Goal: Check status: Check status

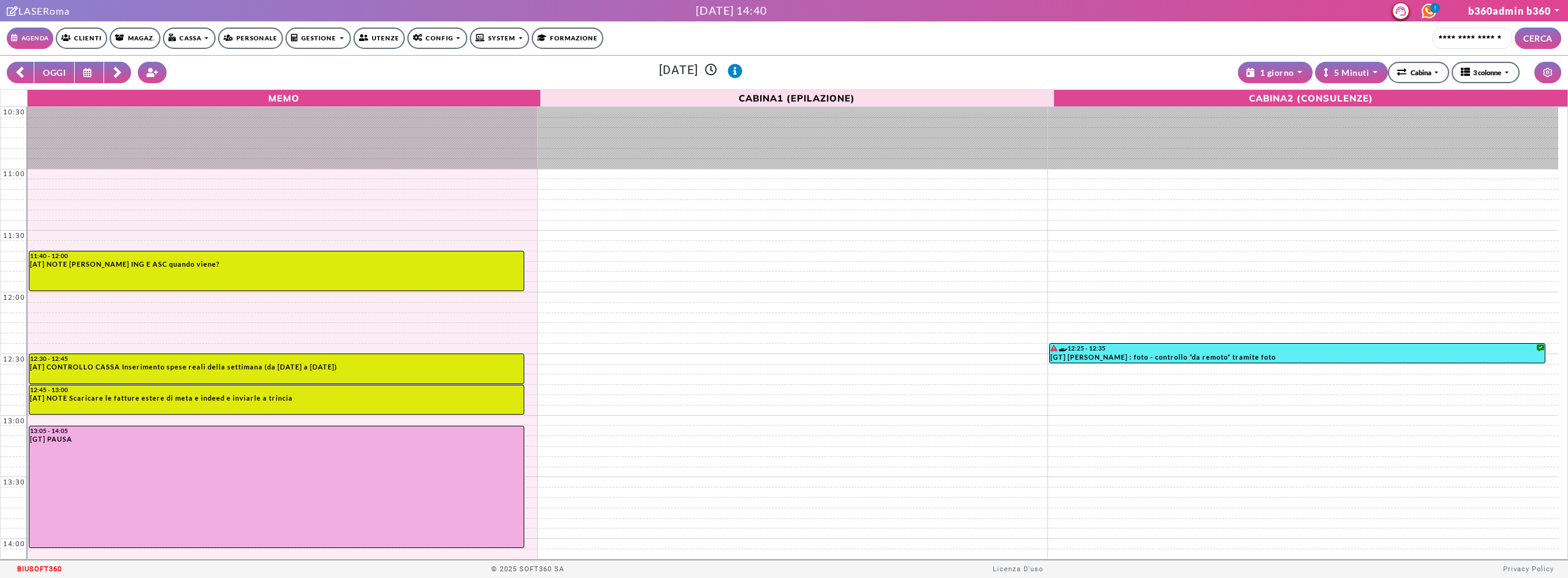
select select "*********"
click at [99, 36] on link "Clienti" at bounding box center [81, 38] width 51 height 21
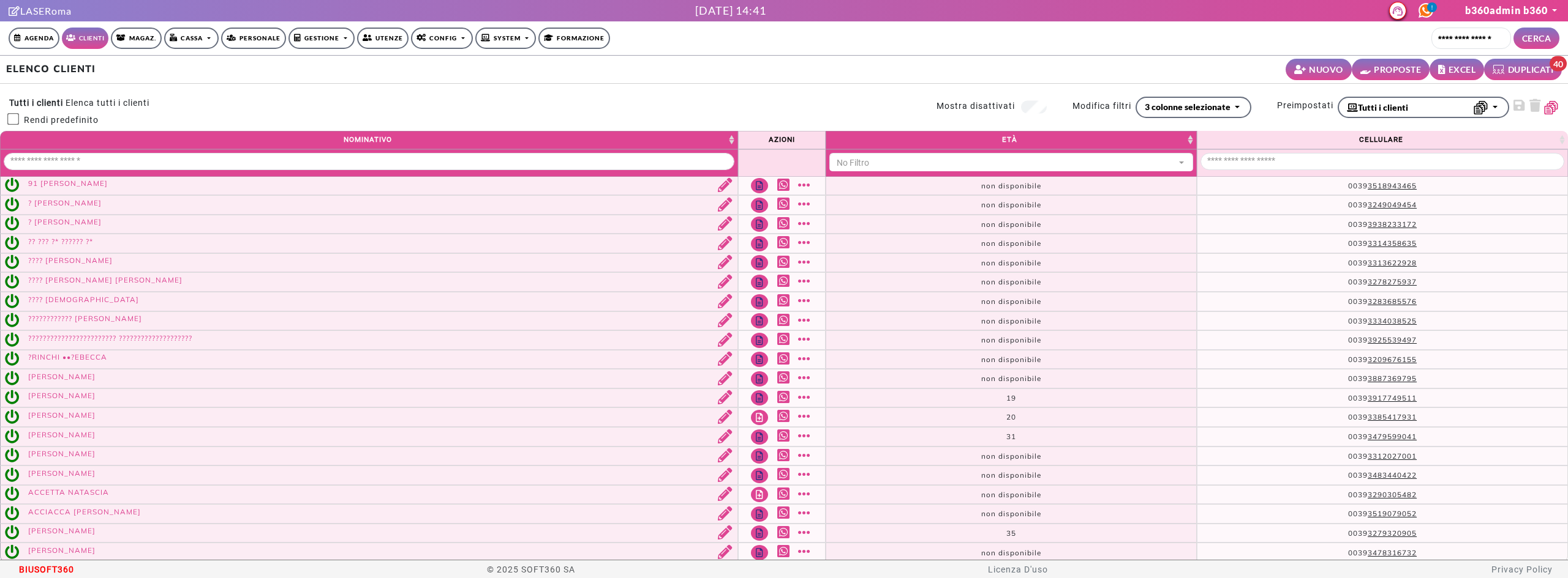
select select
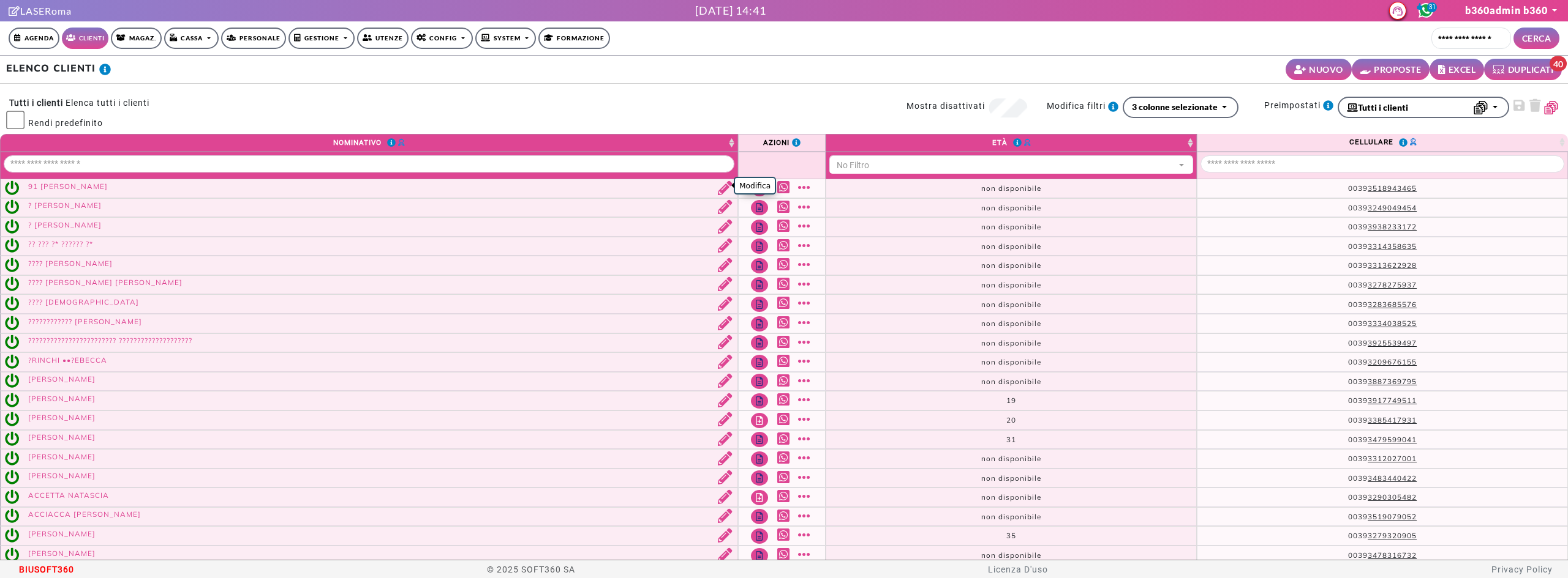
click at [718, 182] on link "Modifica" at bounding box center [722, 189] width 26 height 16
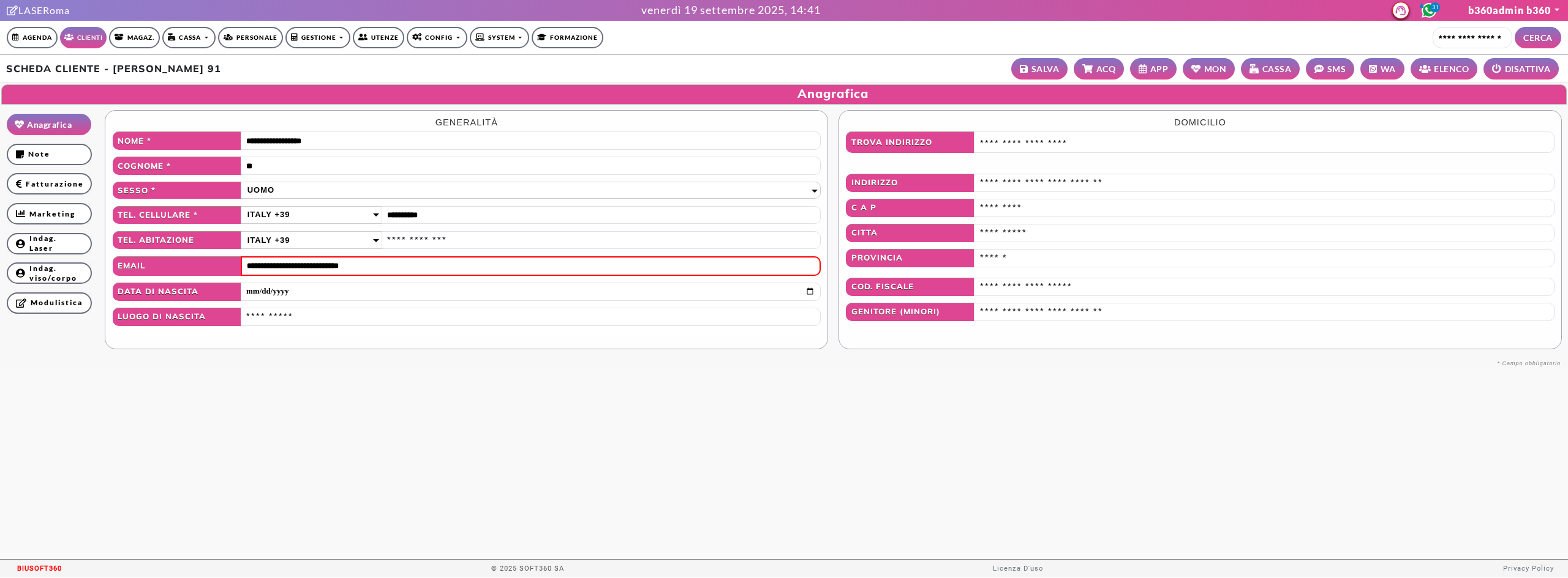
scroll to position [1, 0]
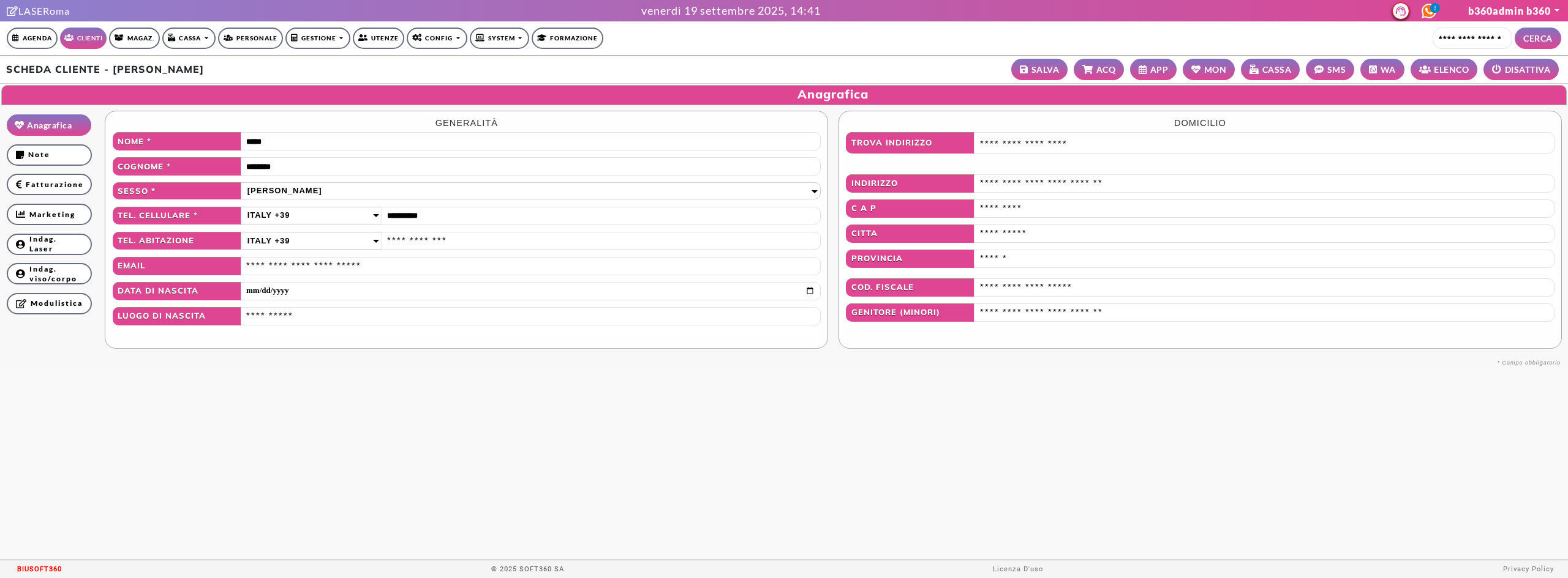
scroll to position [1, 0]
click at [1206, 73] on small "MON" at bounding box center [1215, 69] width 22 height 13
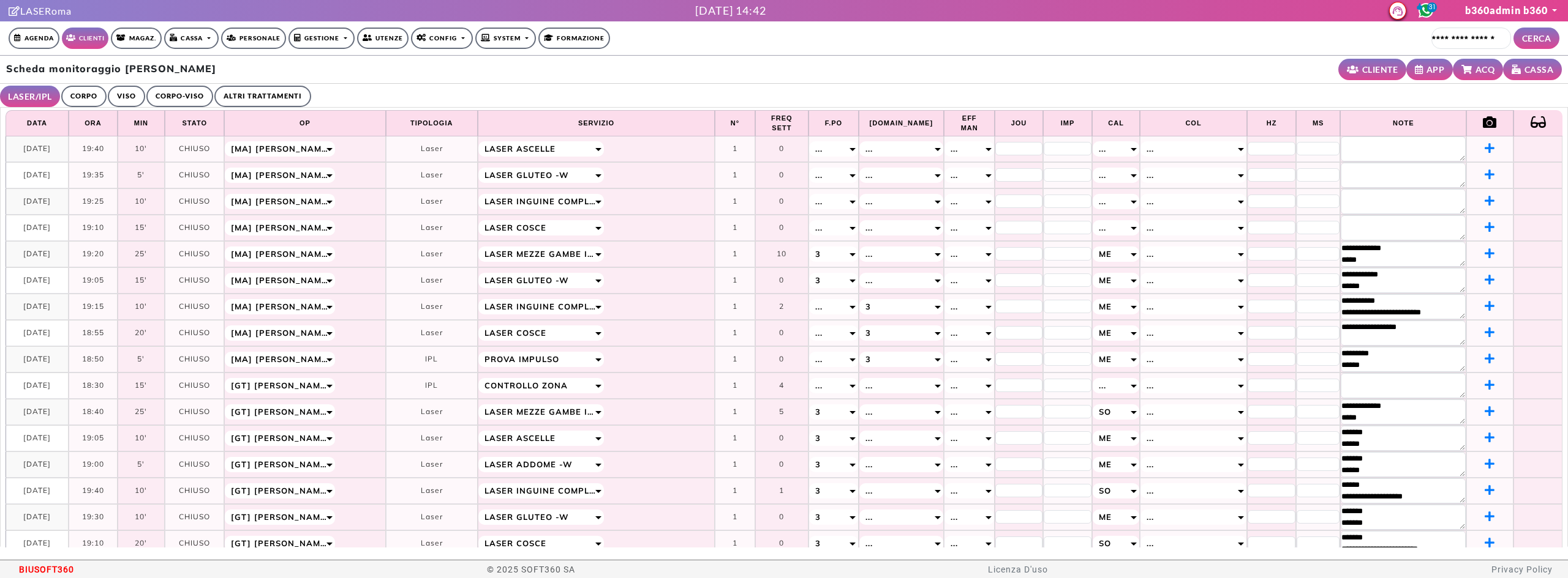
select select "**"
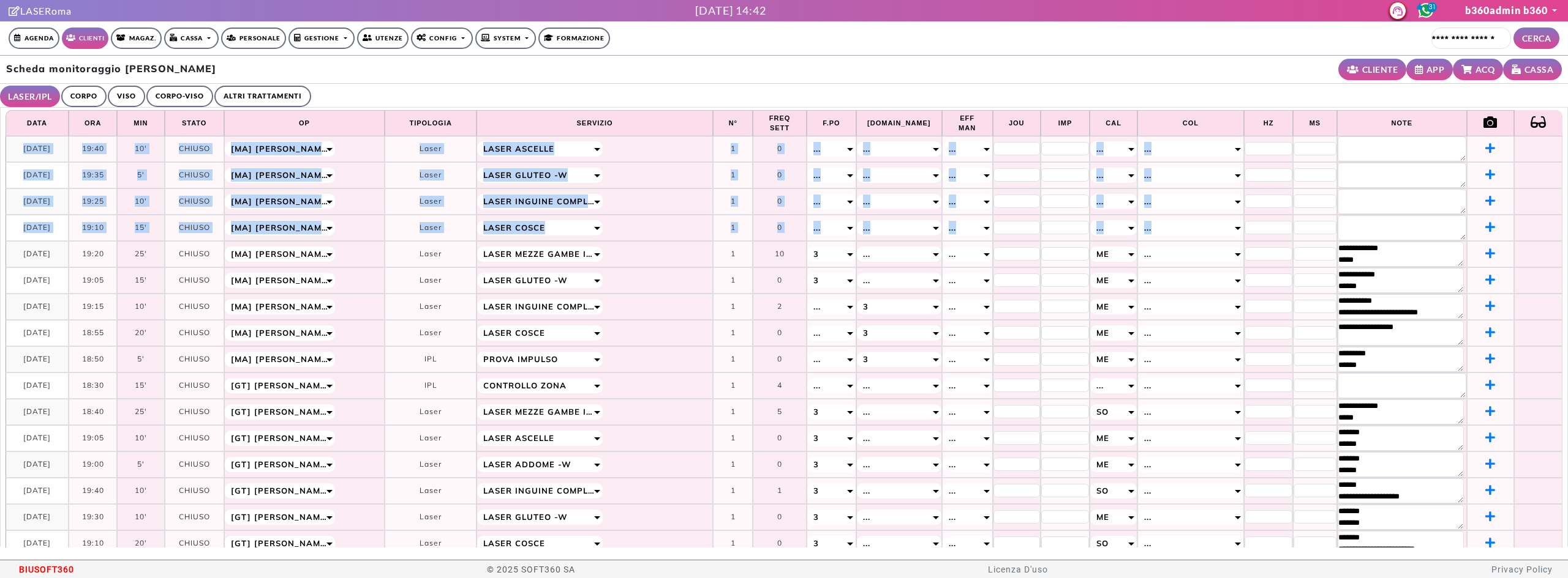
drag, startPoint x: 12, startPoint y: 149, endPoint x: 1519, endPoint y: 220, distance: 1508.7
click at [1519, 220] on tbody "**********" at bounding box center [784, 465] width 1557 height 657
click at [1519, 220] on td at bounding box center [1539, 228] width 49 height 26
drag, startPoint x: 1519, startPoint y: 220, endPoint x: 11, endPoint y: 148, distance: 1509.7
click at [11, 148] on tbody "**********" at bounding box center [784, 465] width 1557 height 657
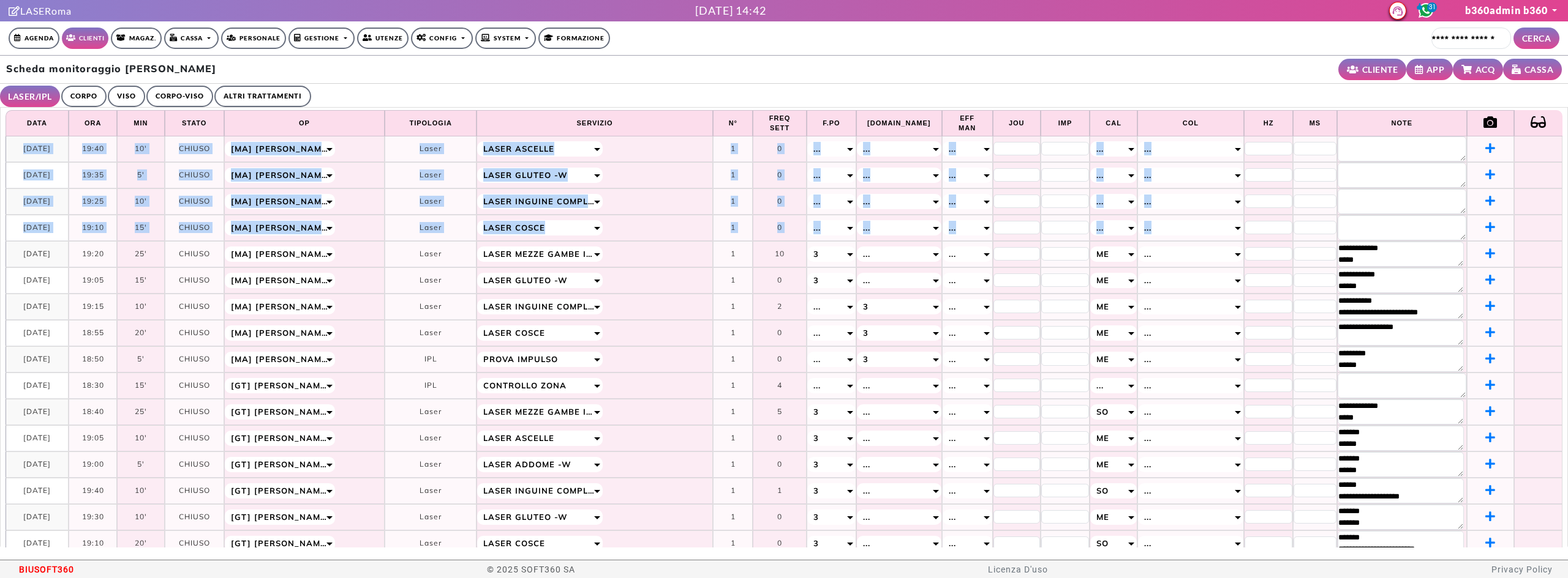
click at [89, 95] on link "CORPO" at bounding box center [84, 96] width 46 height 21
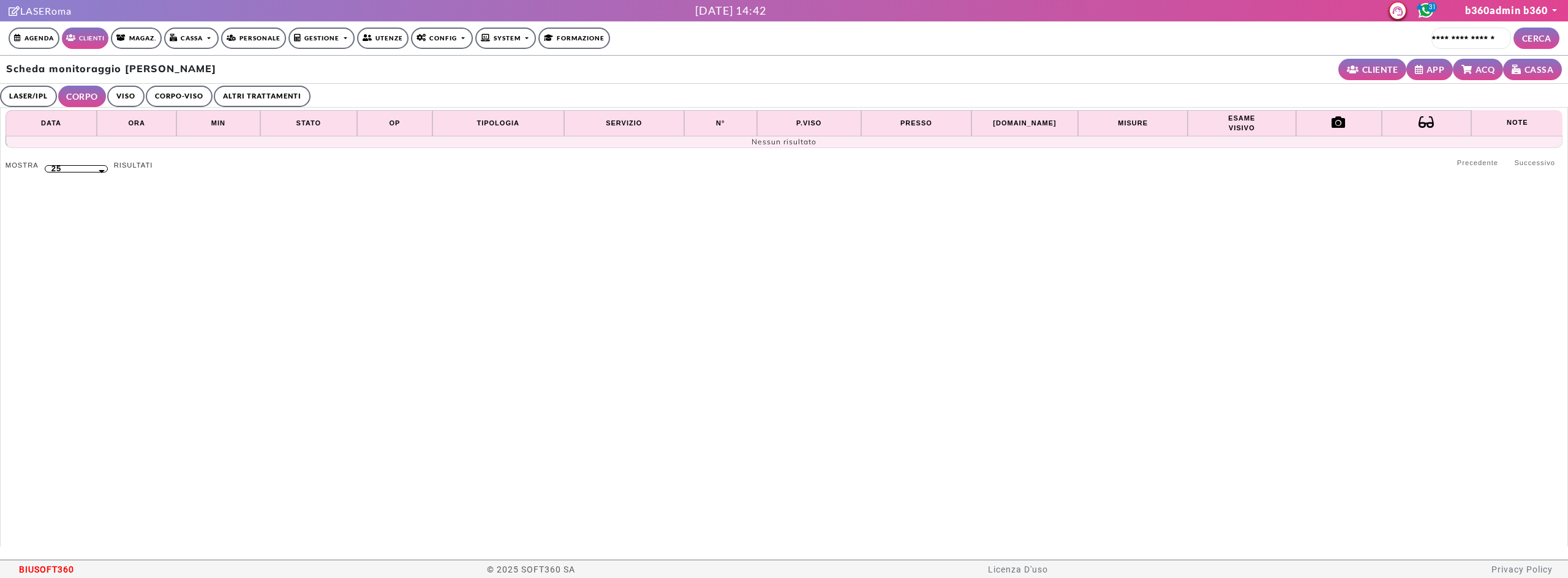
click at [117, 94] on link "VISO" at bounding box center [126, 96] width 37 height 21
click at [183, 90] on link "CORPO-VISO" at bounding box center [177, 96] width 67 height 21
click at [269, 100] on link "ALTRI TRATTAMENTI" at bounding box center [265, 96] width 97 height 21
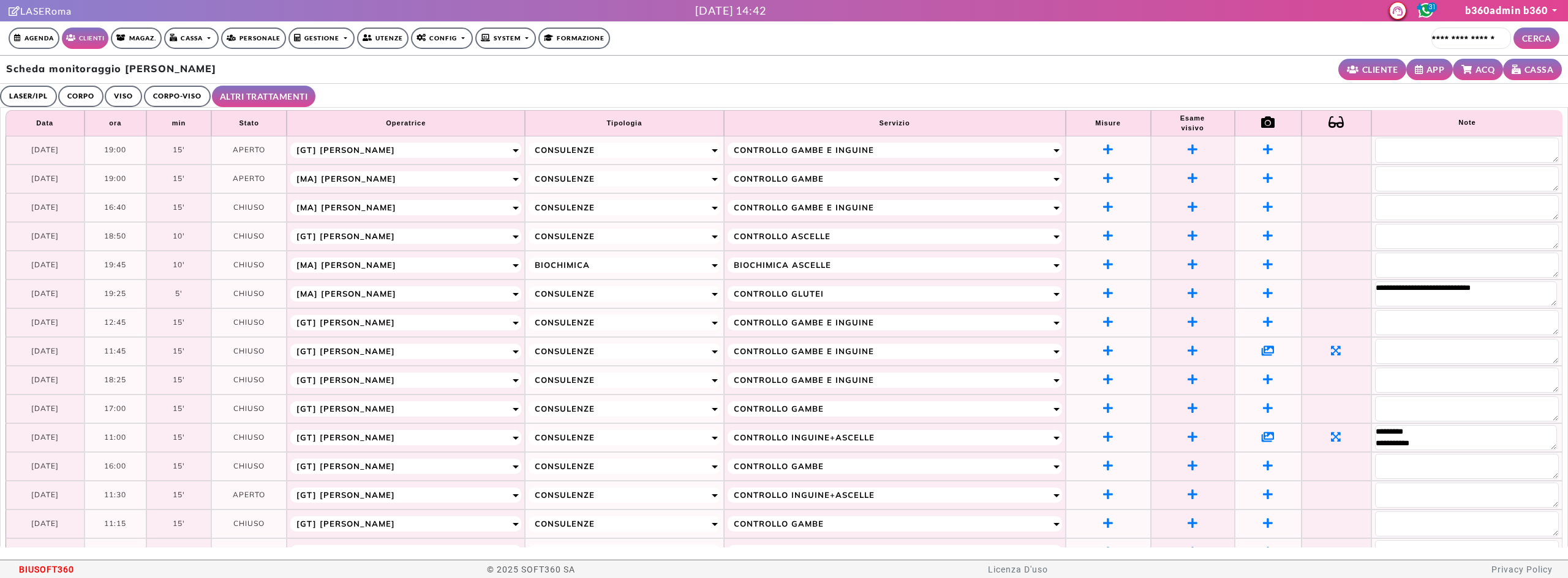
click at [1266, 348] on icon at bounding box center [1268, 351] width 13 height 11
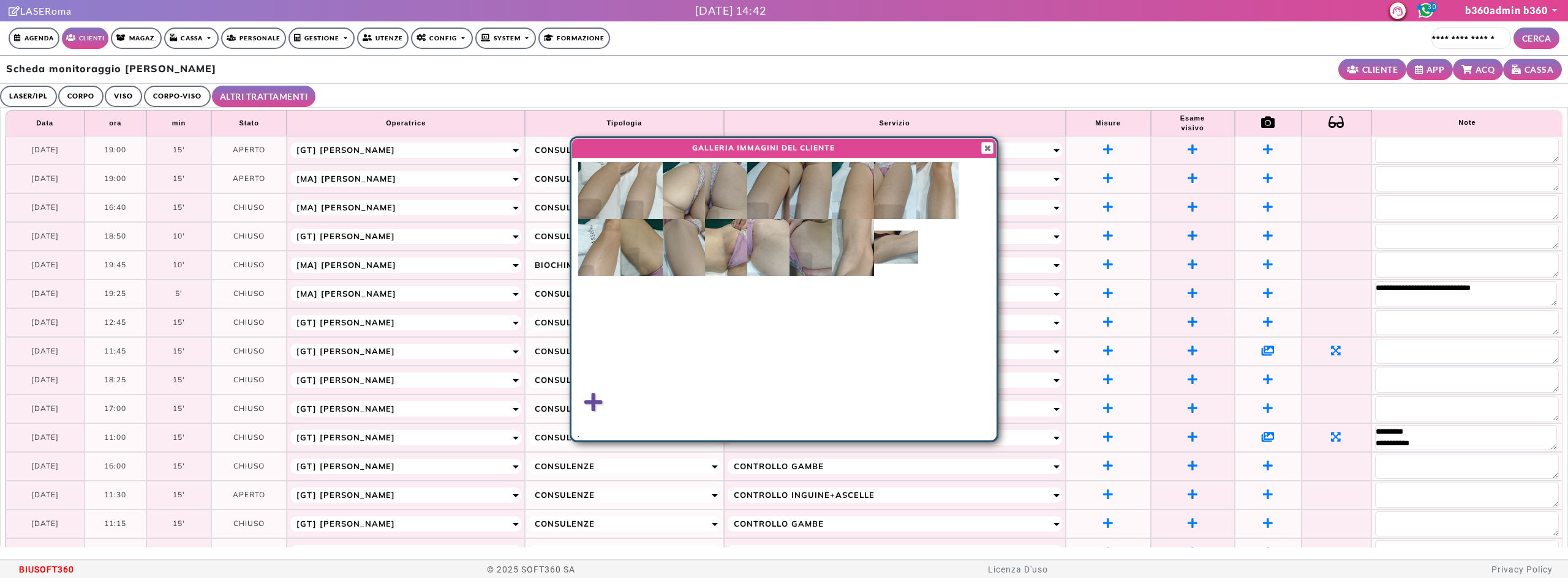
click at [611, 189] on img at bounding box center [600, 190] width 42 height 57
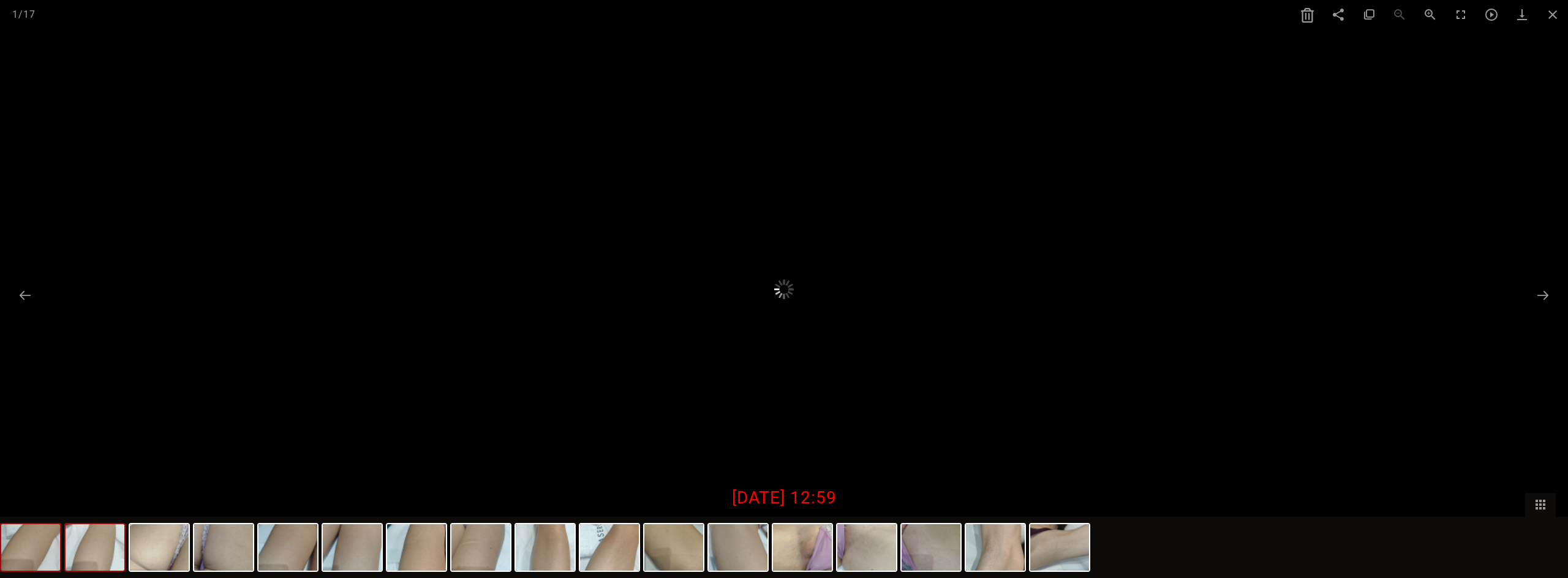
click at [95, 549] on img at bounding box center [95, 547] width 59 height 47
click at [162, 555] on img at bounding box center [159, 547] width 59 height 47
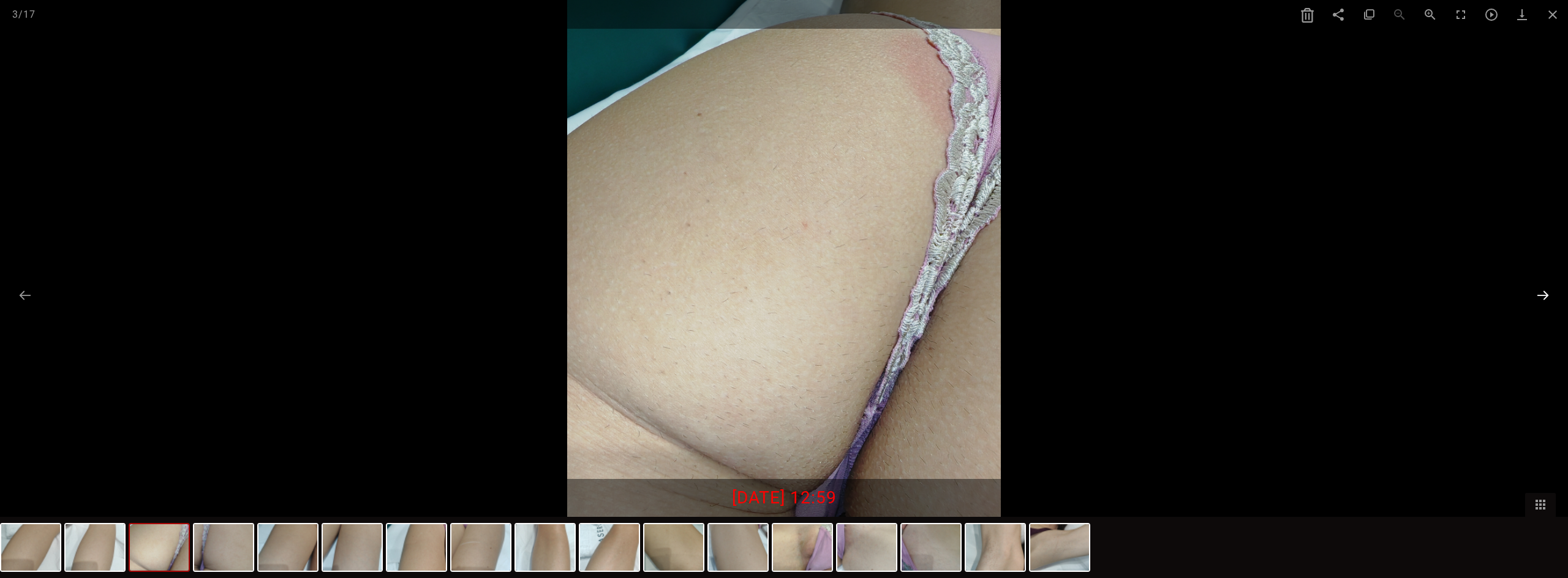
click at [1542, 290] on button at bounding box center [1542, 295] width 26 height 24
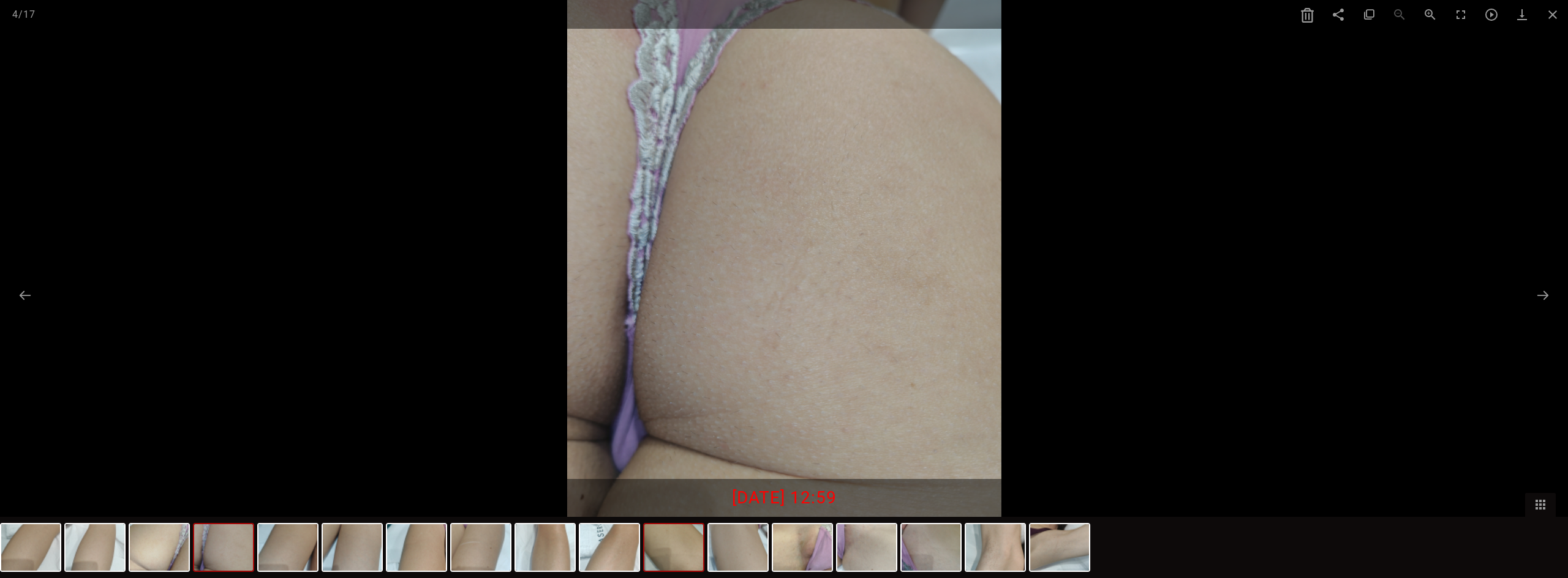
click at [686, 554] on img at bounding box center [673, 547] width 59 height 47
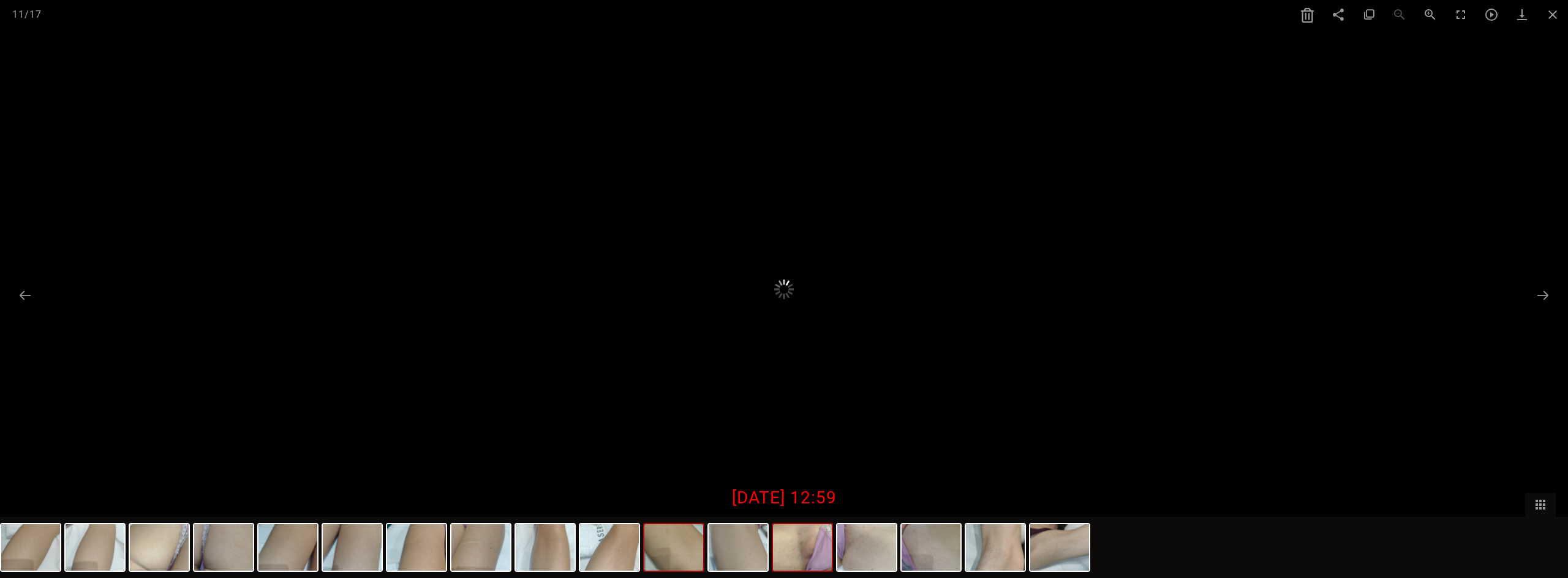
click at [815, 567] on img at bounding box center [802, 547] width 59 height 47
click at [714, 298] on img at bounding box center [783, 289] width 217 height 290
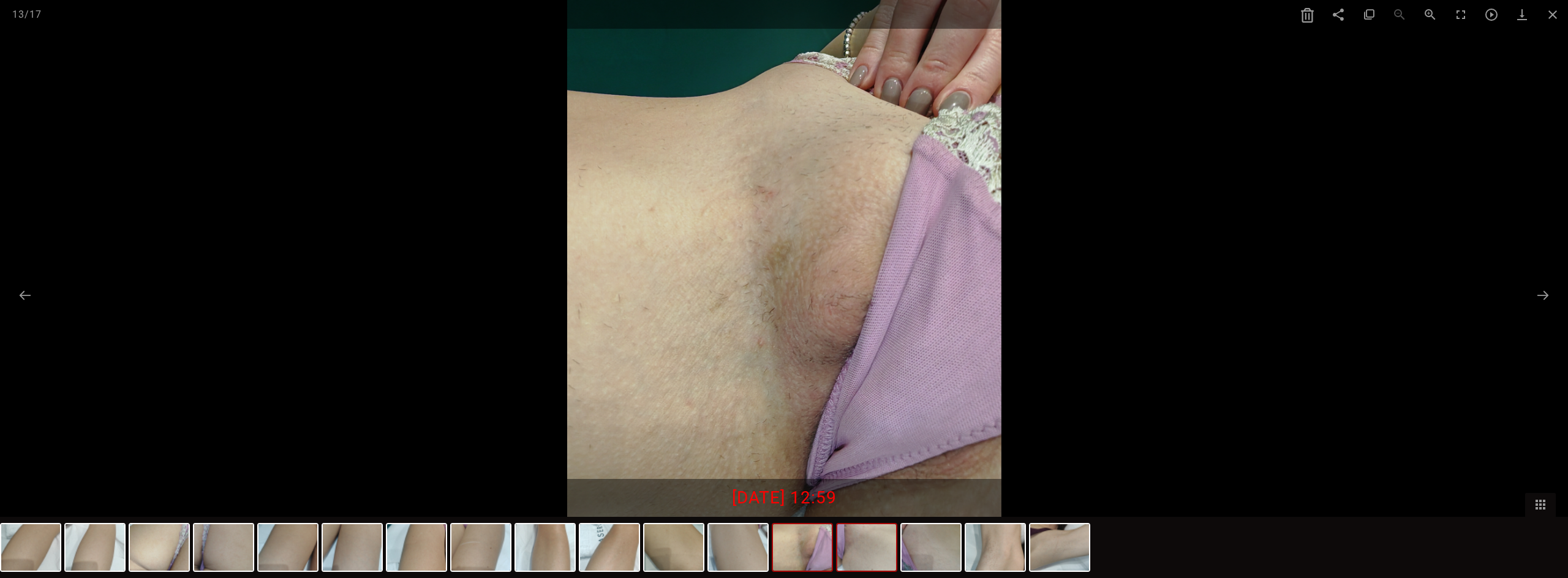
click at [860, 555] on img at bounding box center [866, 547] width 59 height 47
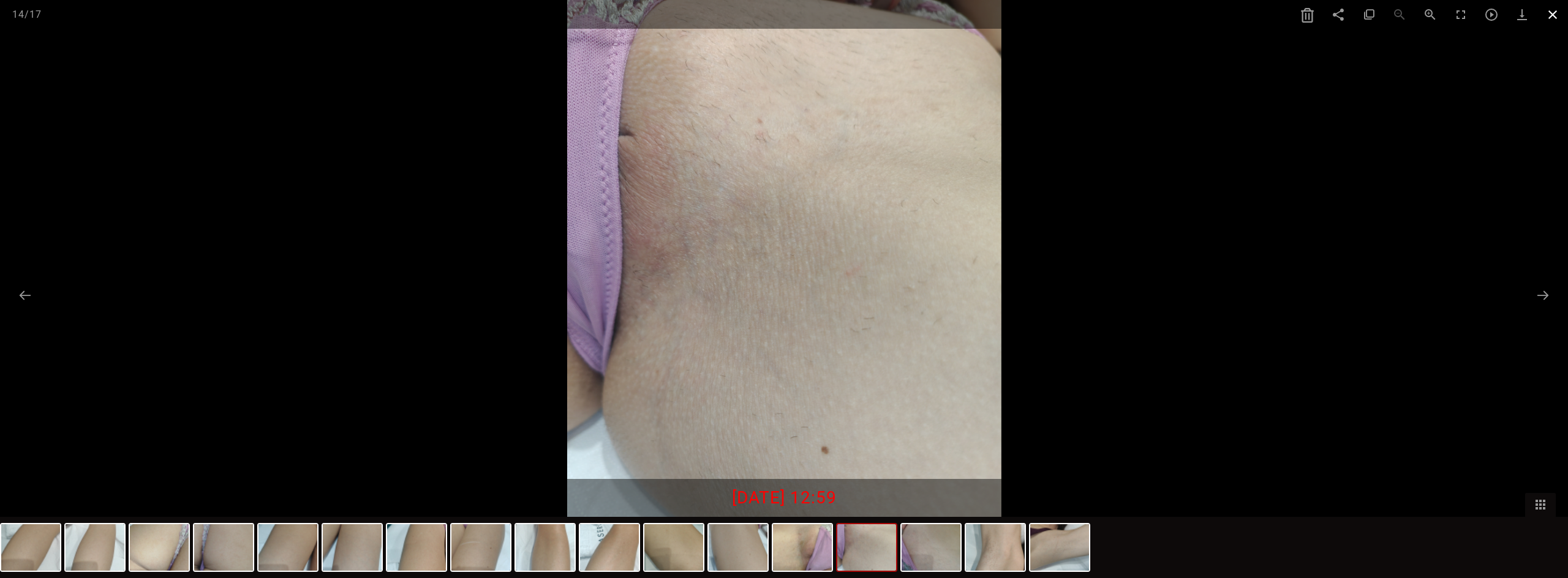
click at [1552, 14] on span at bounding box center [1552, 14] width 31 height 29
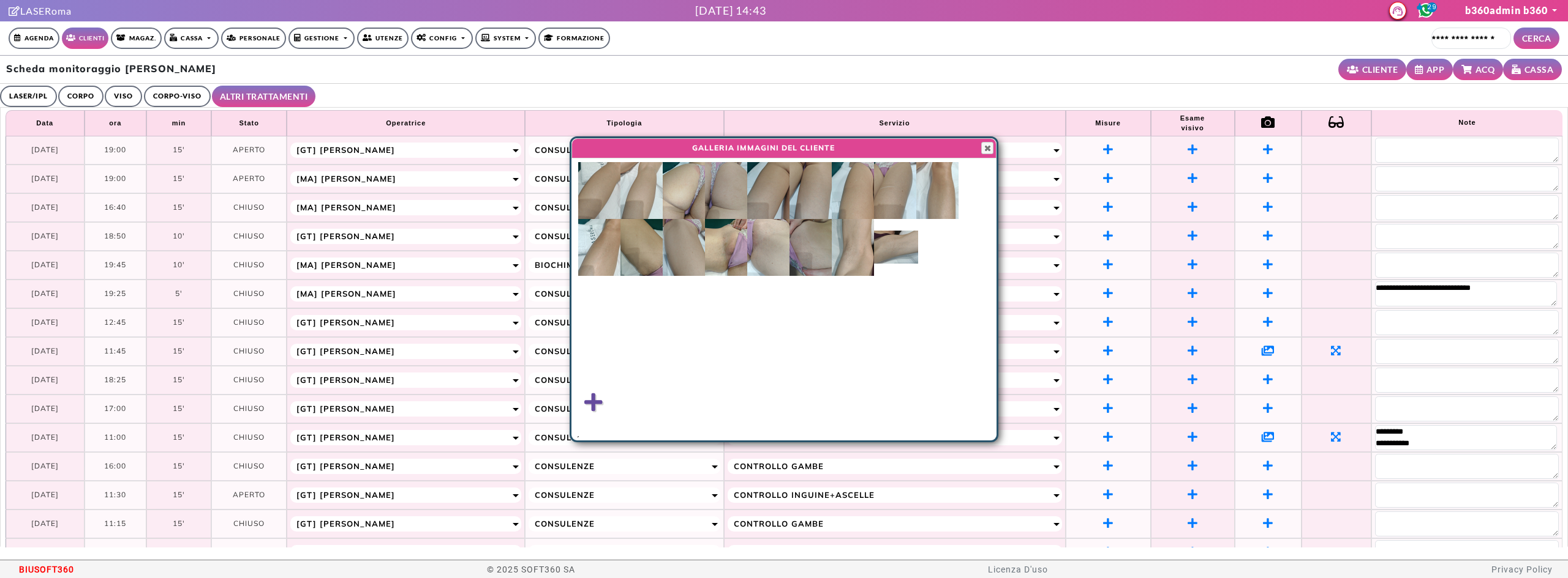
click at [812, 244] on img at bounding box center [811, 247] width 42 height 57
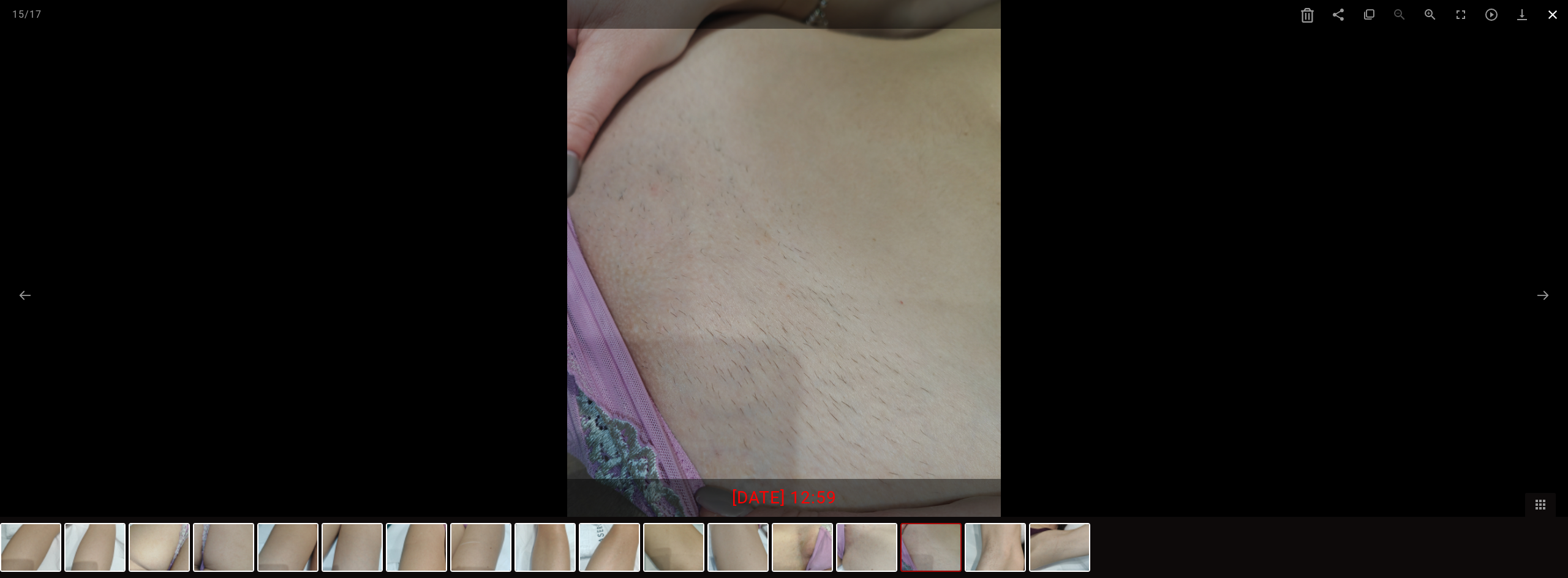
click at [1552, 16] on span at bounding box center [1552, 14] width 31 height 29
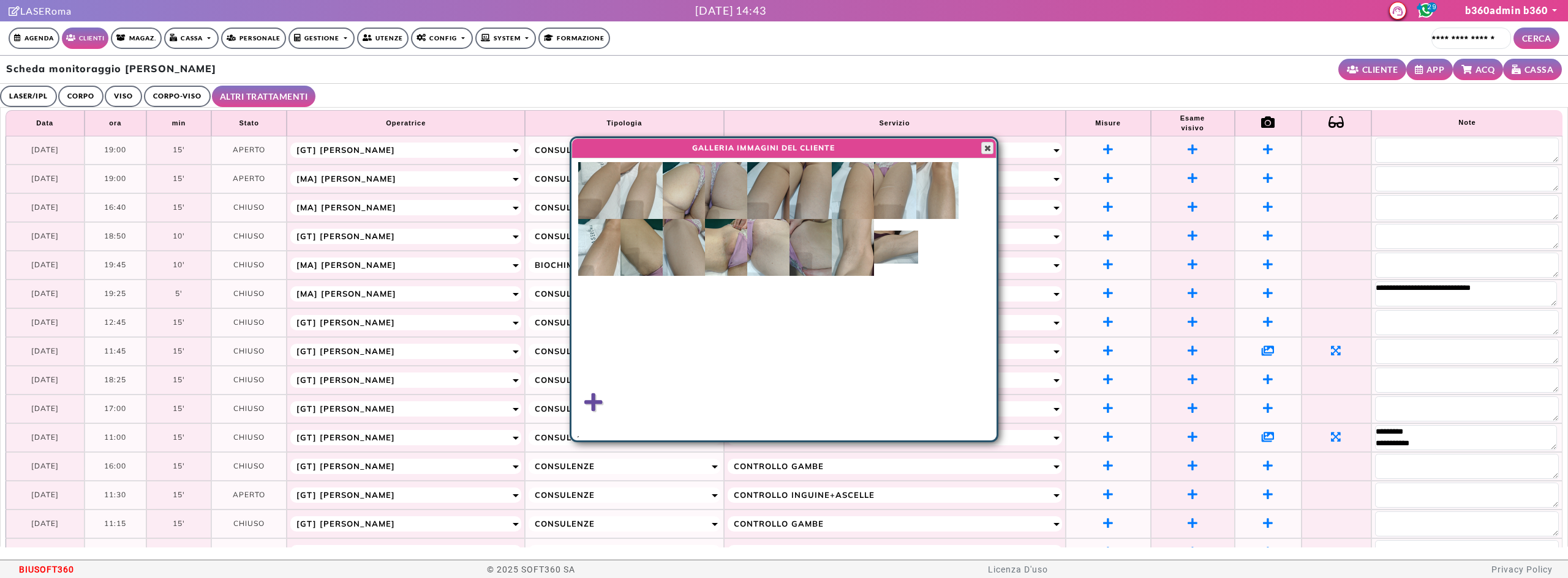
click at [987, 145] on span "button" at bounding box center [988, 148] width 10 height 10
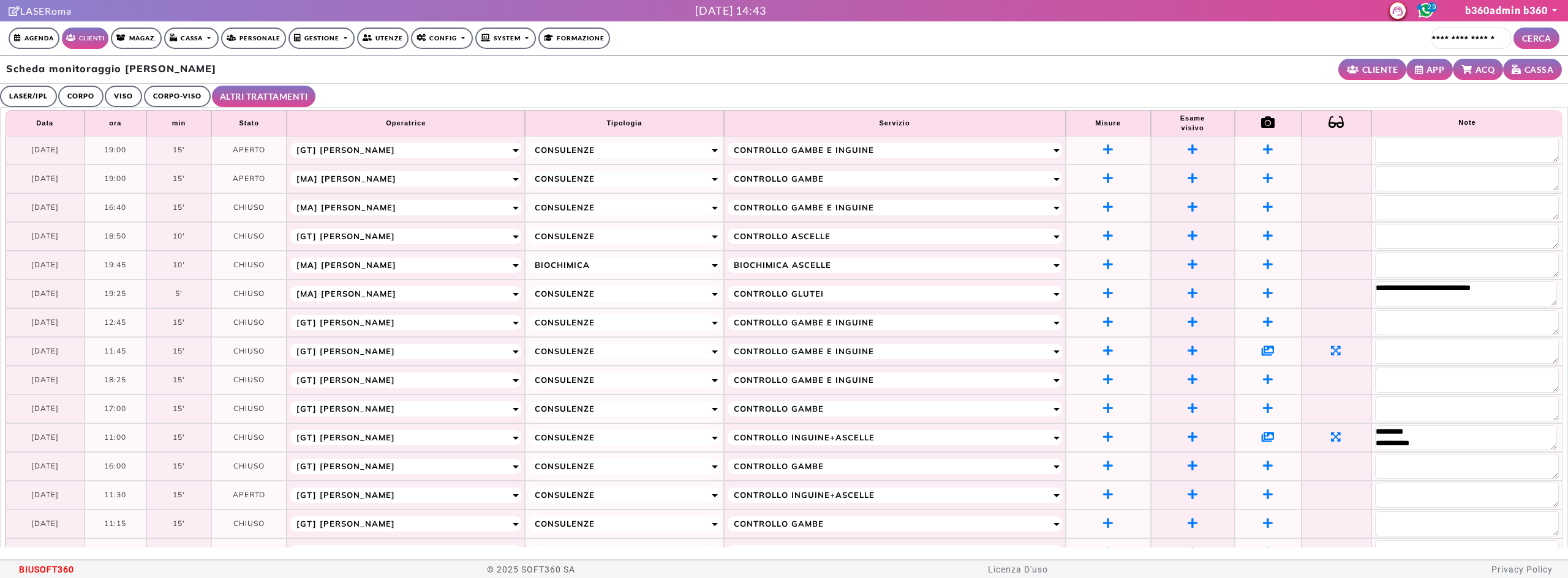
click at [38, 92] on link "LASER/IPL" at bounding box center [28, 96] width 57 height 21
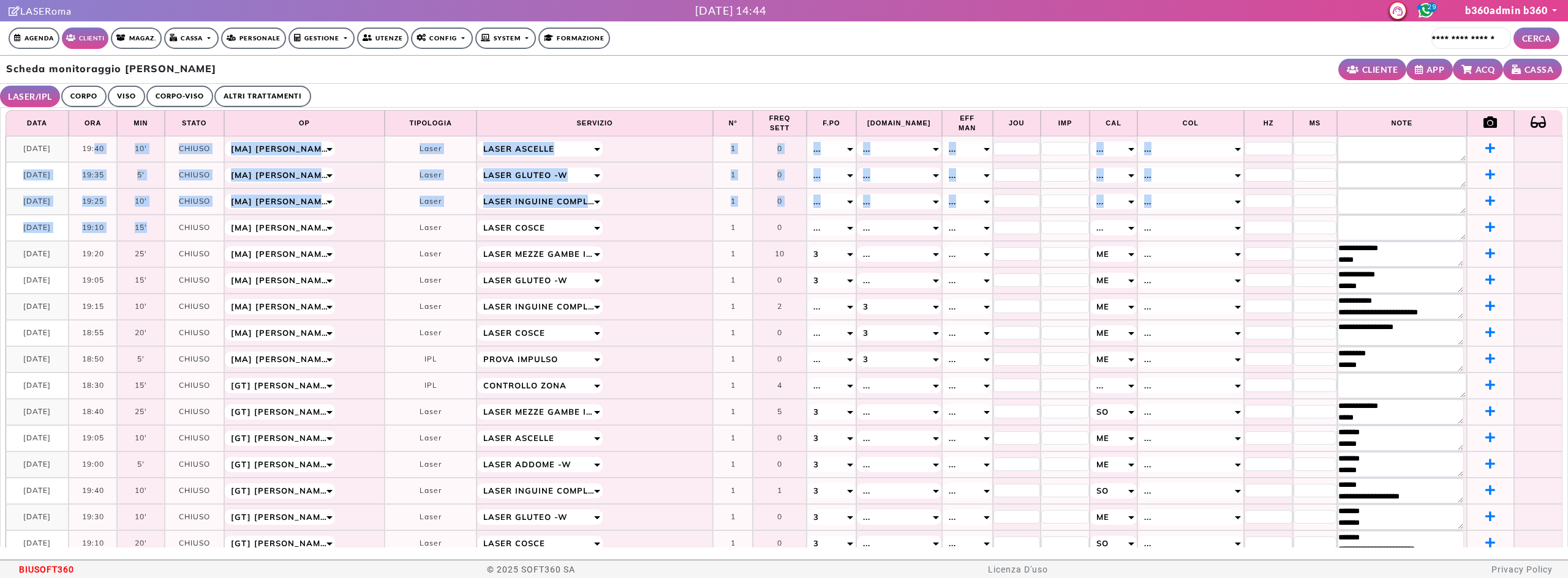
drag, startPoint x: 96, startPoint y: 147, endPoint x: 159, endPoint y: 227, distance: 101.8
click at [159, 227] on tbody "**********" at bounding box center [784, 465] width 1557 height 657
click at [89, 227] on td "19:10" at bounding box center [92, 228] width 48 height 26
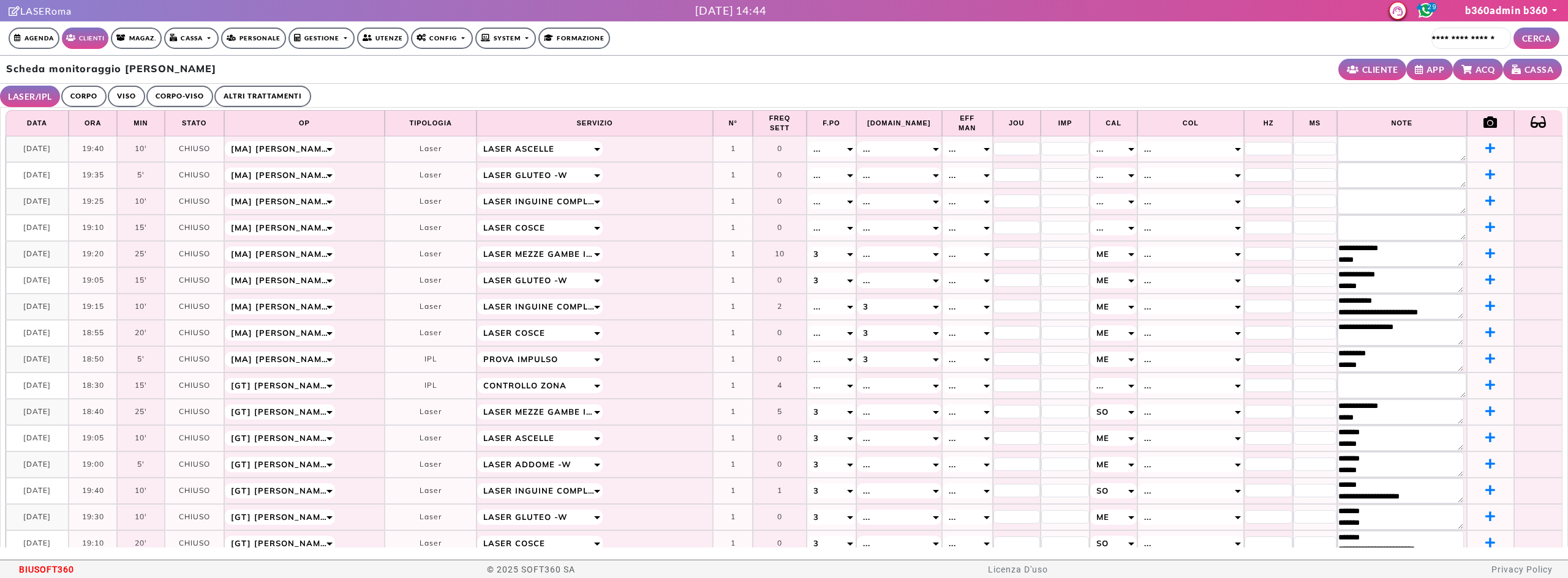
click at [94, 227] on td "19:10" at bounding box center [92, 228] width 48 height 26
click at [93, 227] on td "19:10" at bounding box center [92, 228] width 48 height 26
click at [86, 223] on td "19:10" at bounding box center [92, 228] width 48 height 26
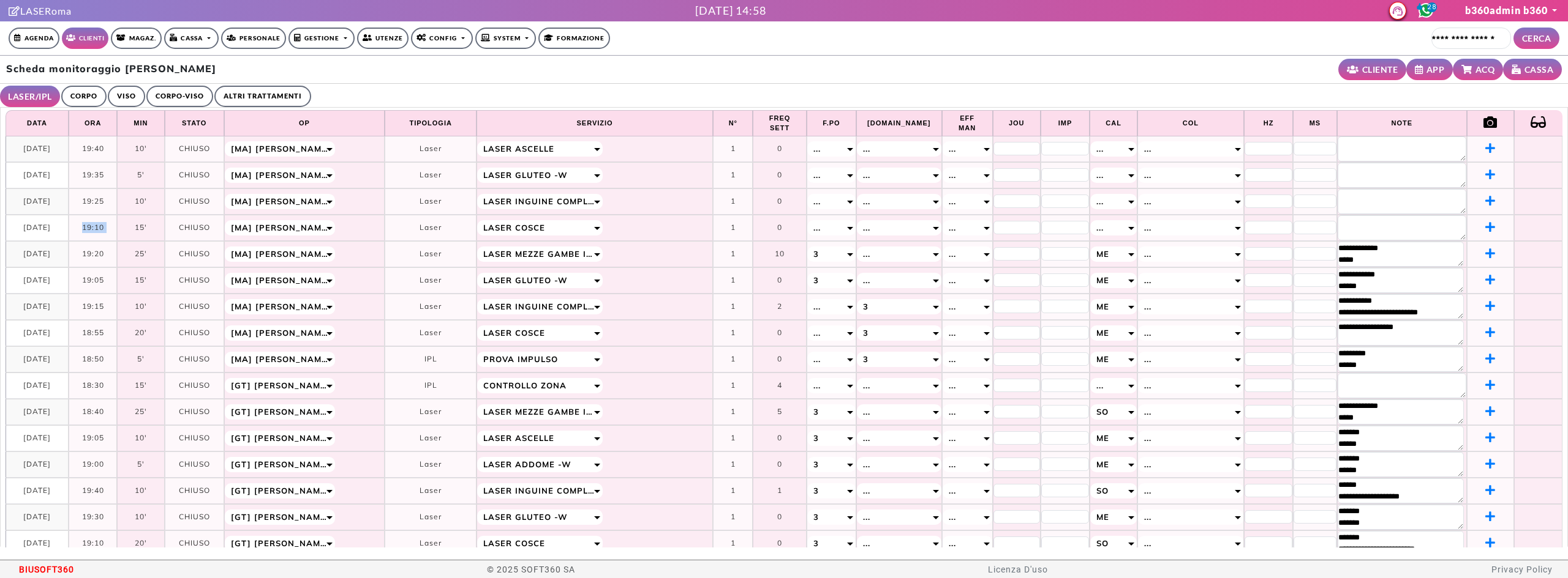
click at [86, 223] on td "19:10" at bounding box center [92, 228] width 48 height 26
click at [33, 220] on td "18-09-2025" at bounding box center [37, 228] width 63 height 26
drag, startPoint x: 9, startPoint y: 220, endPoint x: 103, endPoint y: 220, distance: 94.0
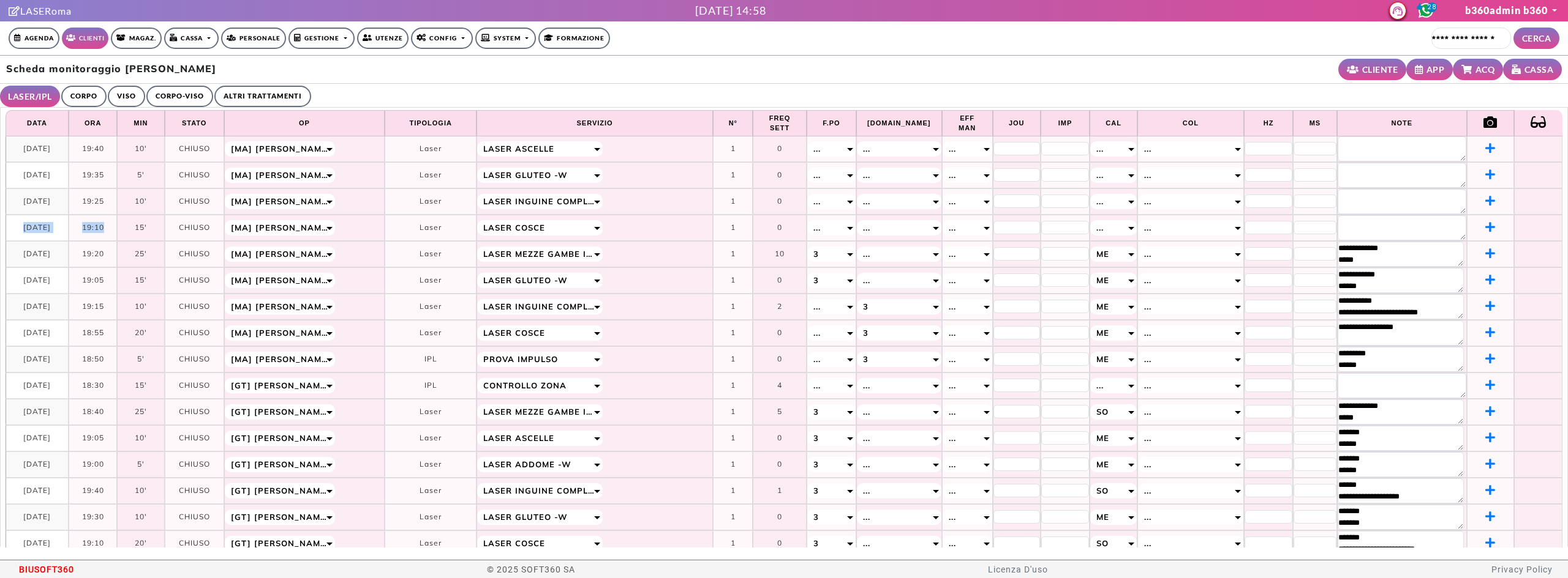
click at [103, 220] on tr "**********" at bounding box center [784, 228] width 1557 height 26
click at [103, 220] on td "19:10" at bounding box center [92, 228] width 48 height 26
click at [1337, 223] on textarea at bounding box center [1402, 228] width 129 height 25
click at [1359, 195] on textarea at bounding box center [1402, 202] width 129 height 25
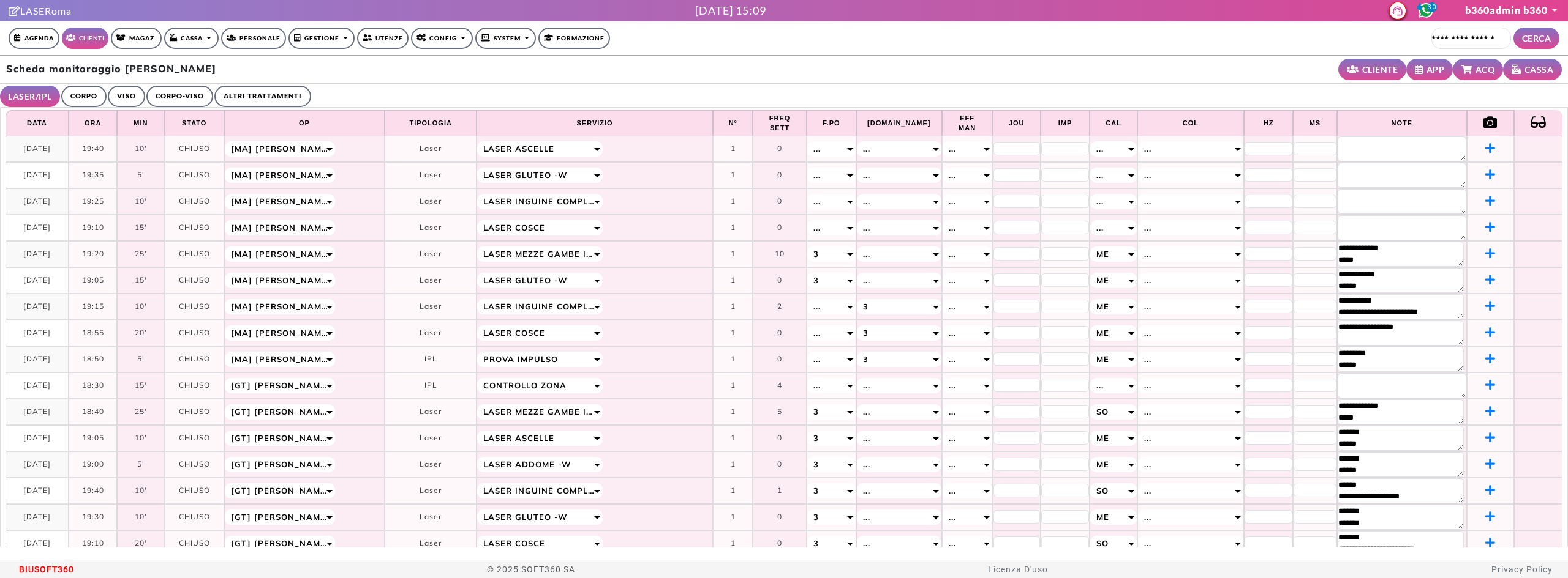
click at [80, 93] on link "CORPO" at bounding box center [84, 96] width 46 height 21
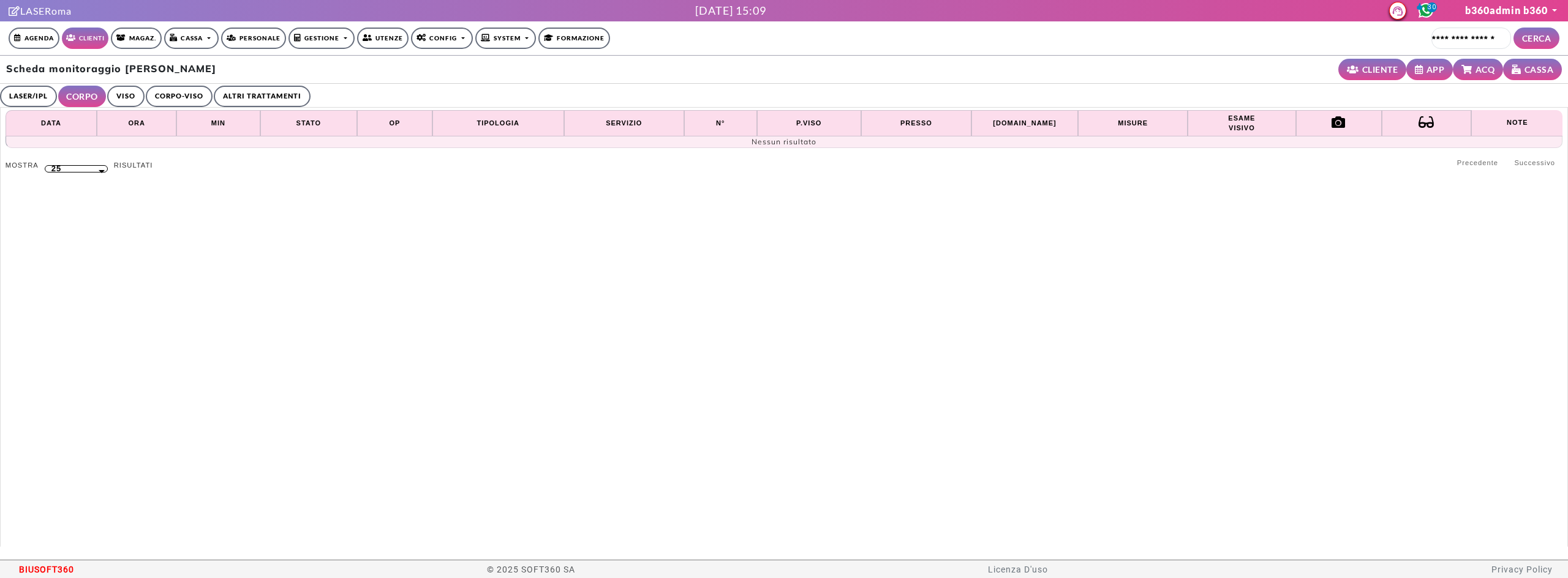
click at [157, 101] on link "CORPO-VISO" at bounding box center [179, 96] width 67 height 21
click at [265, 96] on link "ALTRI TRATTAMENTI" at bounding box center [265, 96] width 97 height 21
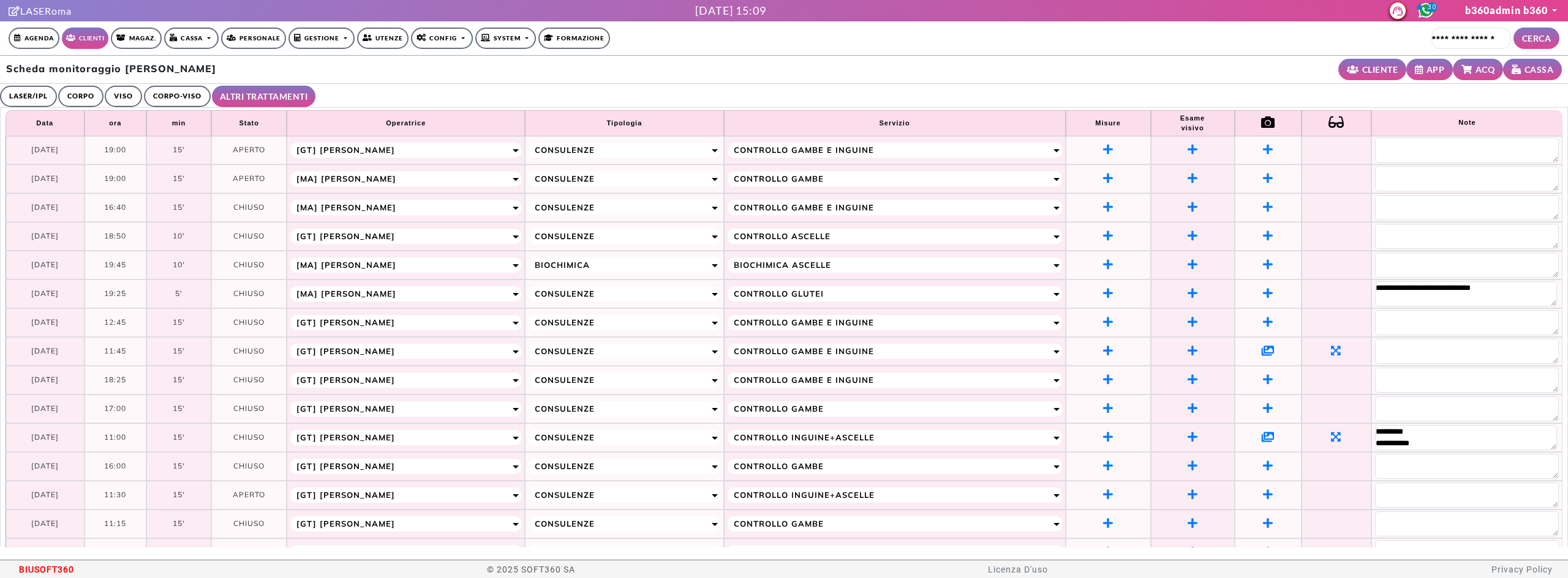
click at [186, 98] on link "CORPO-VISO" at bounding box center [177, 96] width 67 height 21
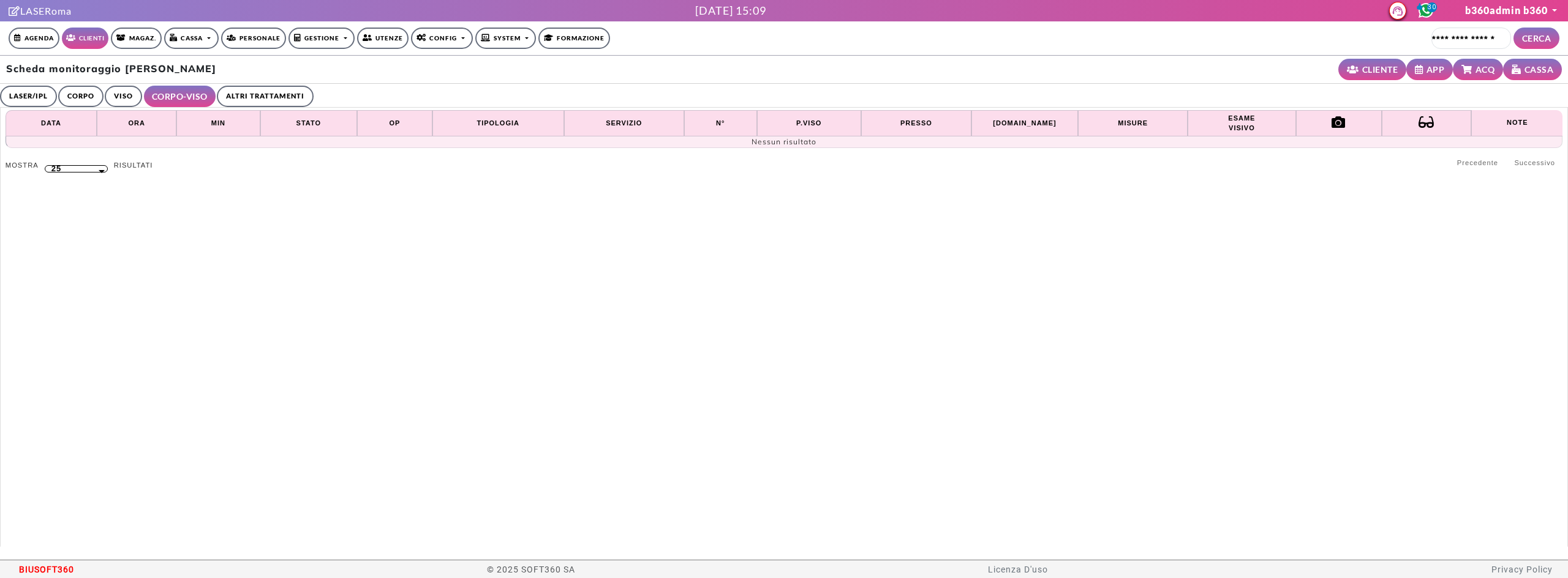
click at [112, 101] on link "VISO" at bounding box center [124, 96] width 37 height 21
click at [47, 96] on link "LASER/IPL" at bounding box center [28, 96] width 57 height 21
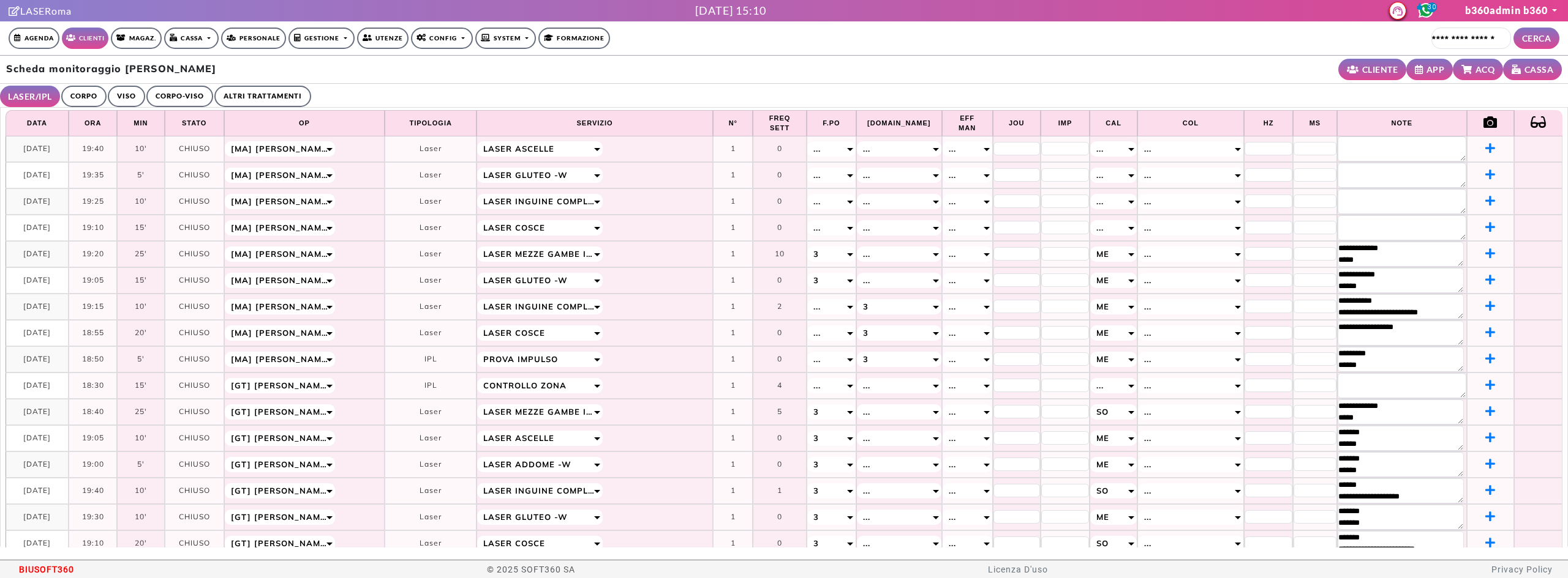
click at [79, 100] on link "CORPO" at bounding box center [84, 96] width 46 height 21
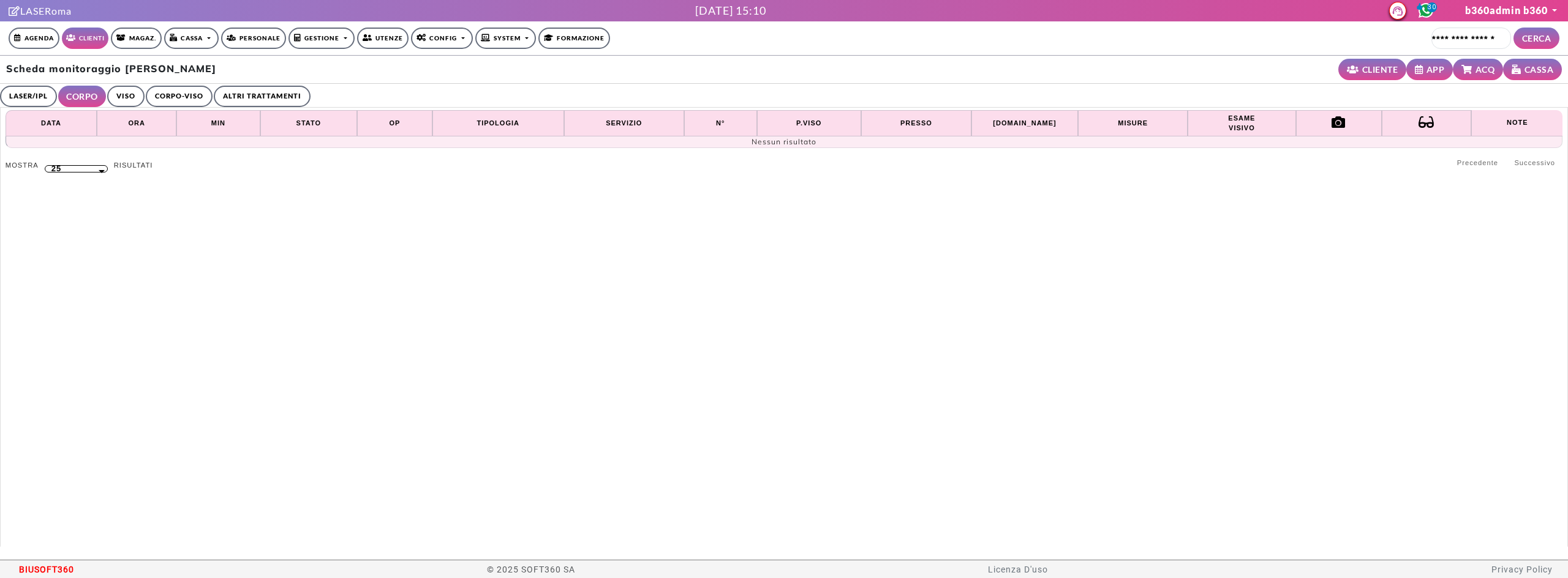
click at [29, 94] on link "LASER/IPL" at bounding box center [28, 96] width 57 height 21
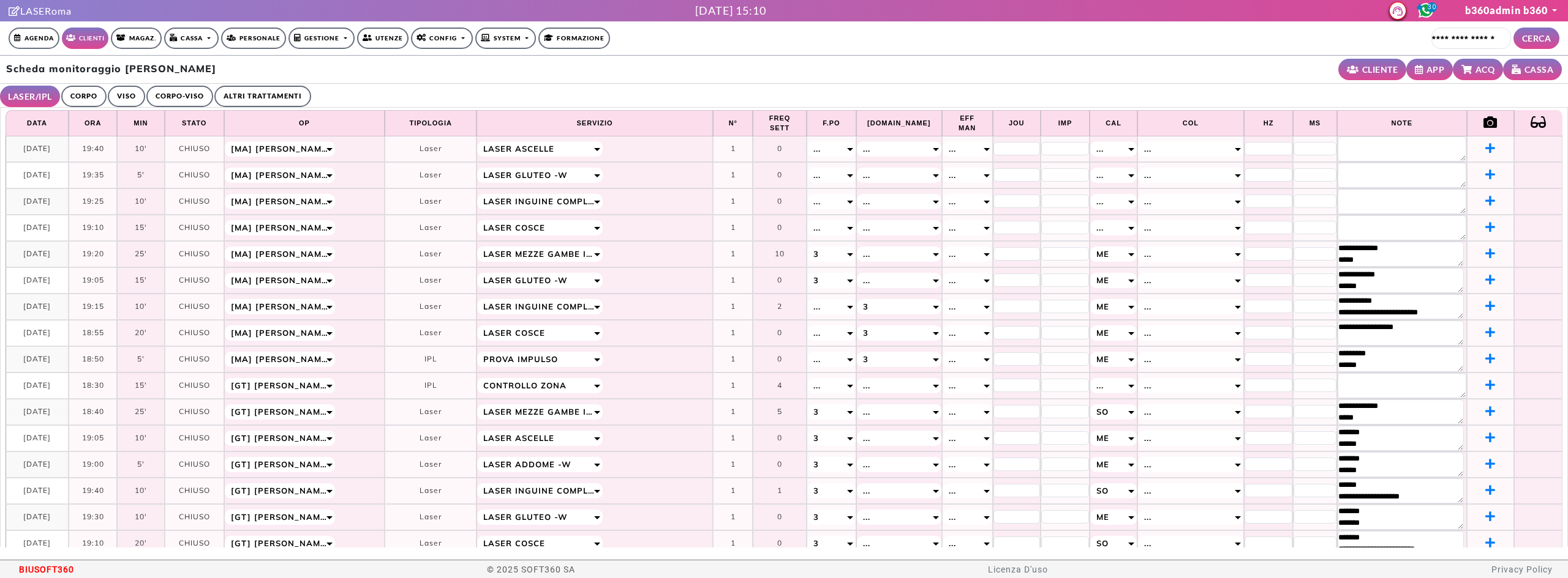
drag, startPoint x: 224, startPoint y: 66, endPoint x: 126, endPoint y: 67, distance: 98.0
click at [126, 67] on div "Scheda monitoraggio Diana FOSCHINI CLIENTE APP ACQ CASSA" at bounding box center [784, 69] width 1568 height 28
copy h2 "[PERSON_NAME]"
click at [171, 104] on link "CORPO-VISO" at bounding box center [179, 96] width 67 height 21
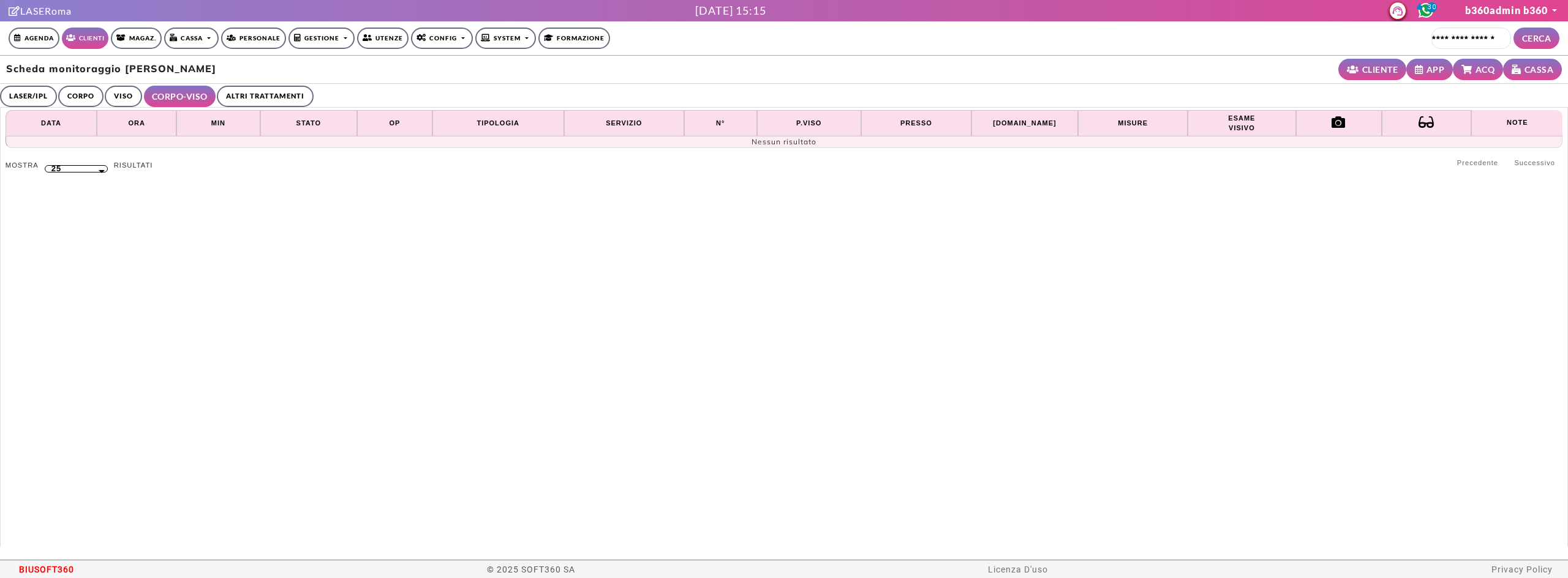
click at [240, 93] on link "ALTRI TRATTAMENTI" at bounding box center [265, 96] width 97 height 21
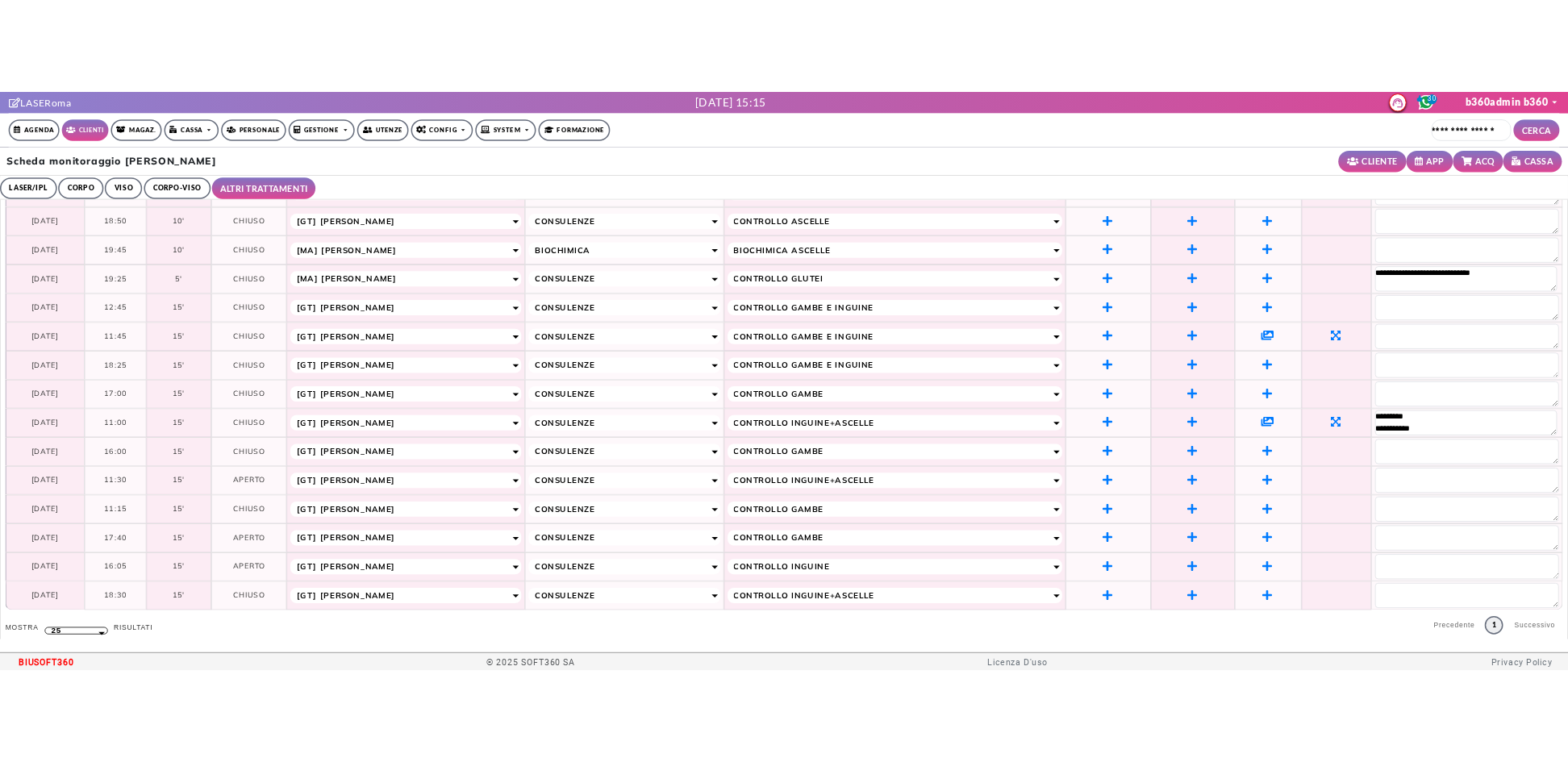
scroll to position [137, 0]
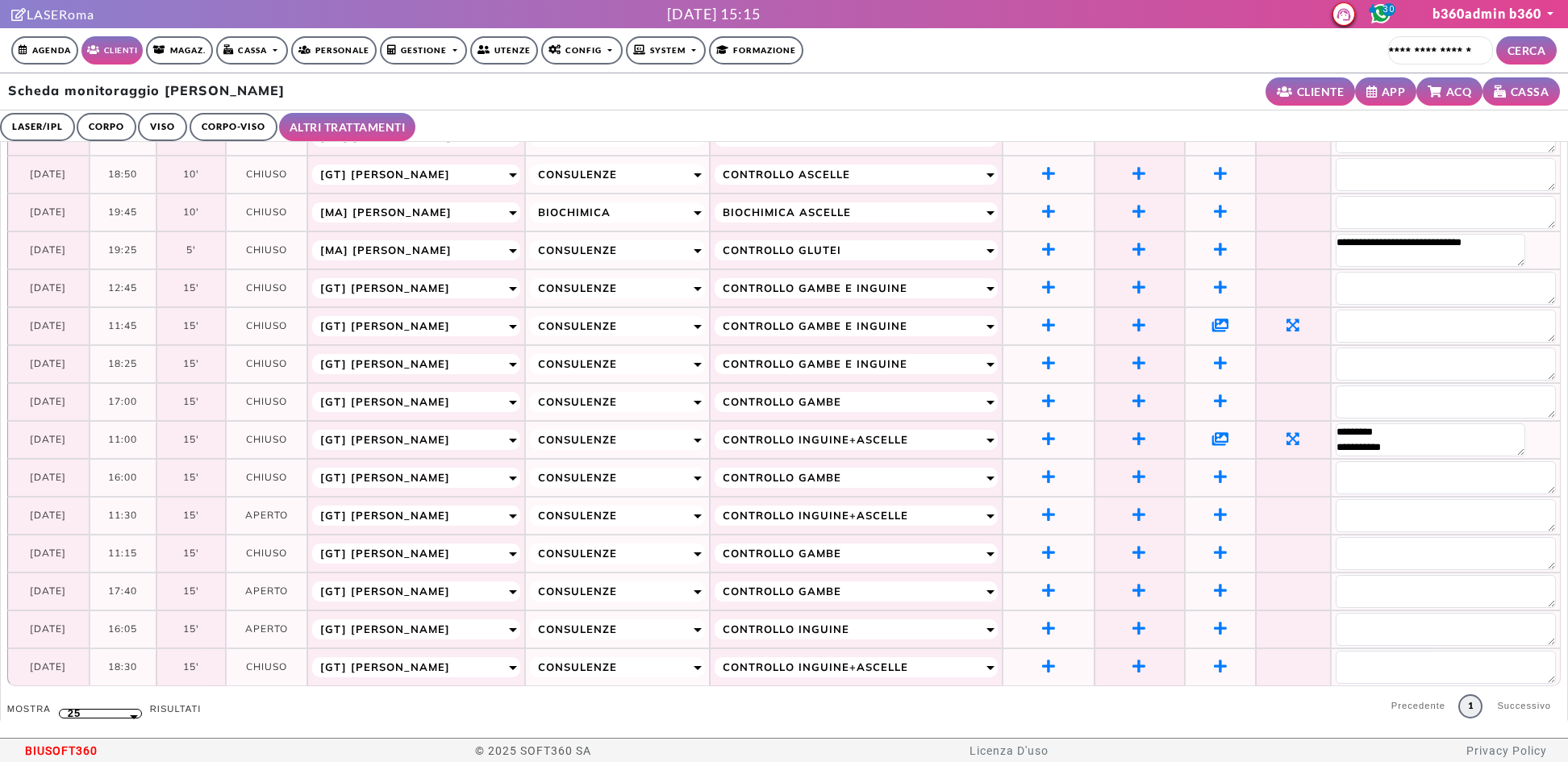
click at [1229, 326] on icon at bounding box center [1221, 325] width 17 height 15
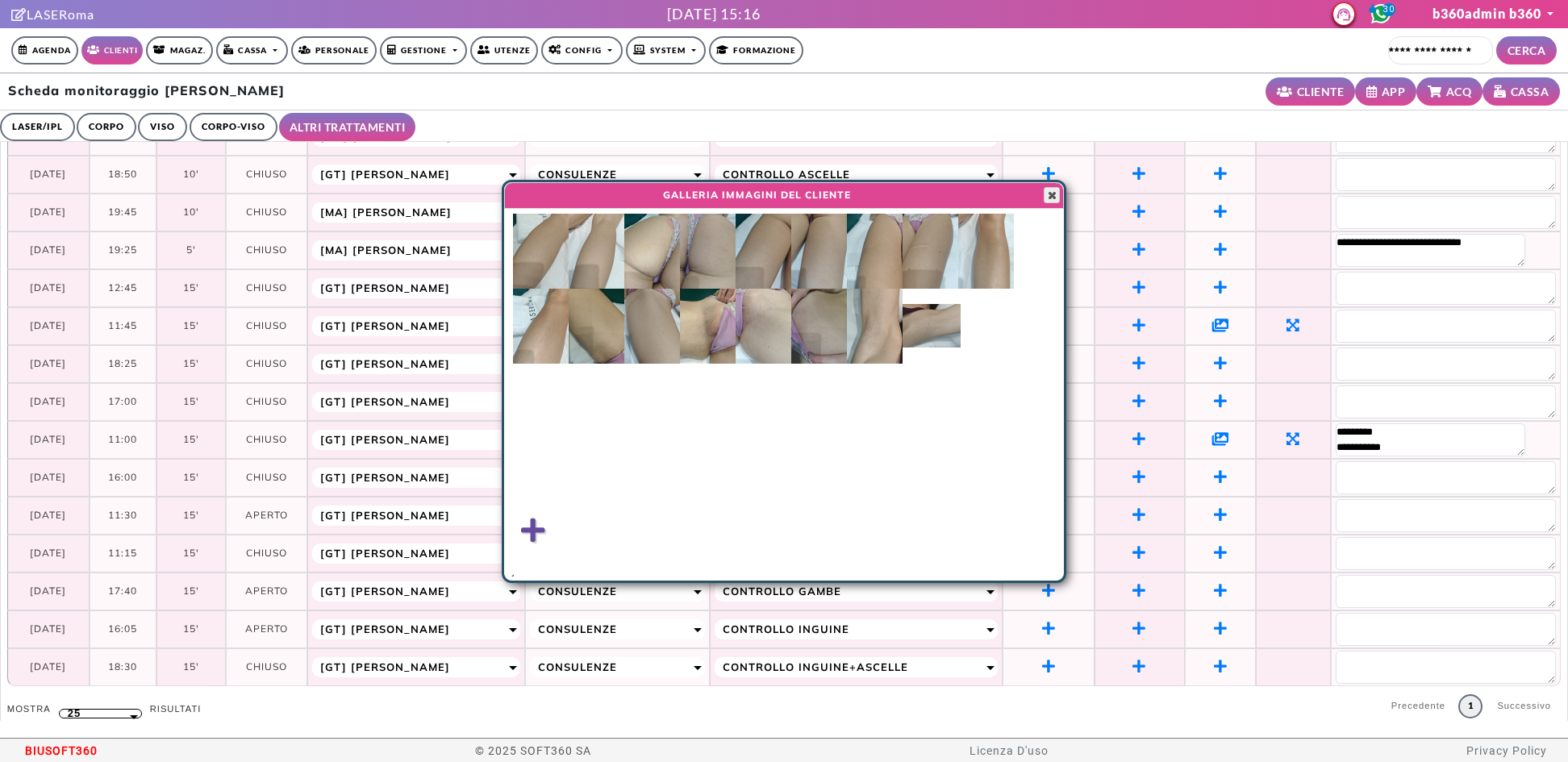
click at [1051, 188] on button "Close" at bounding box center [1052, 195] width 16 height 16
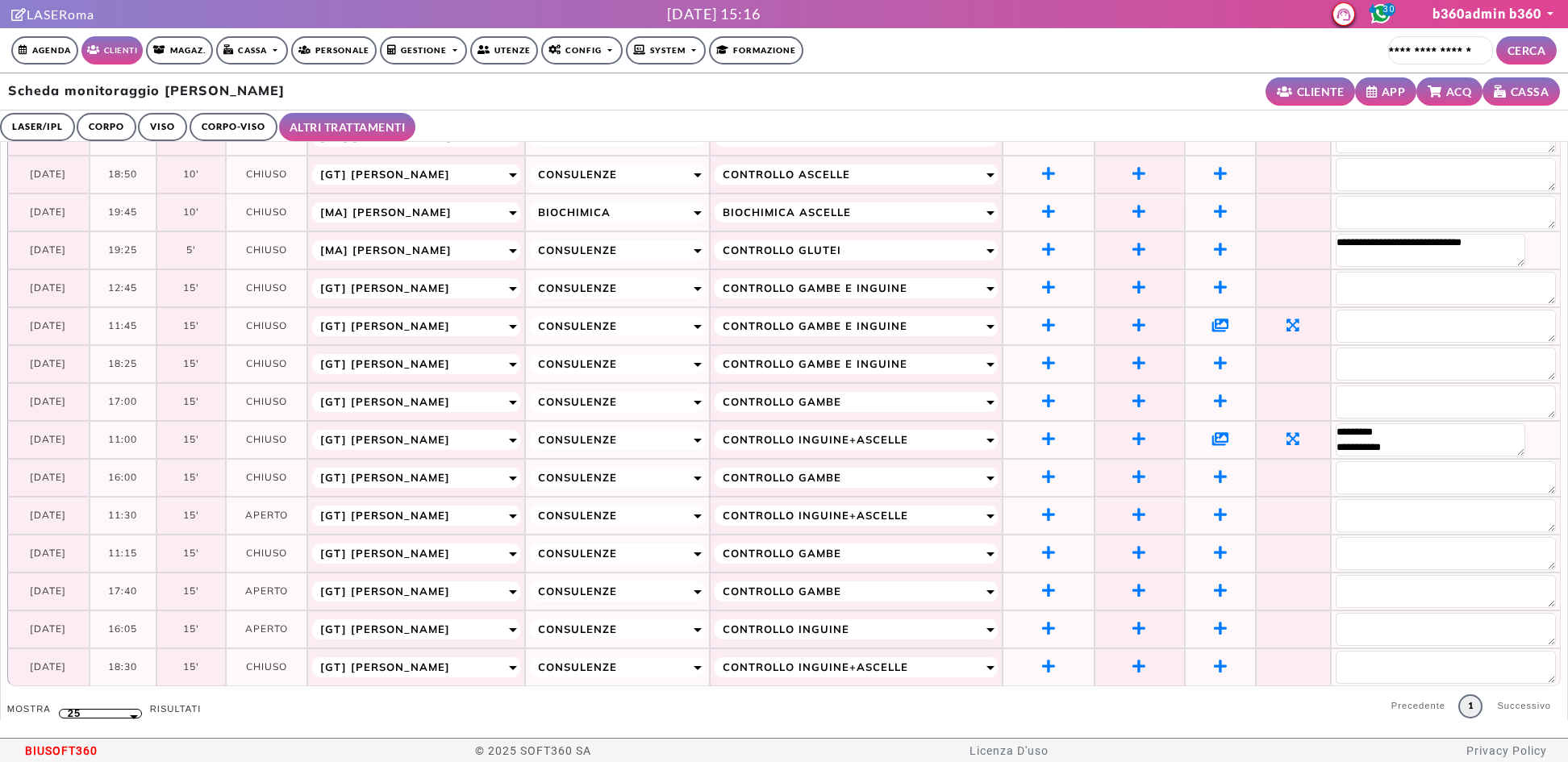
click at [1253, 438] on td at bounding box center [1220, 440] width 71 height 38
click at [1229, 434] on icon at bounding box center [1221, 439] width 17 height 15
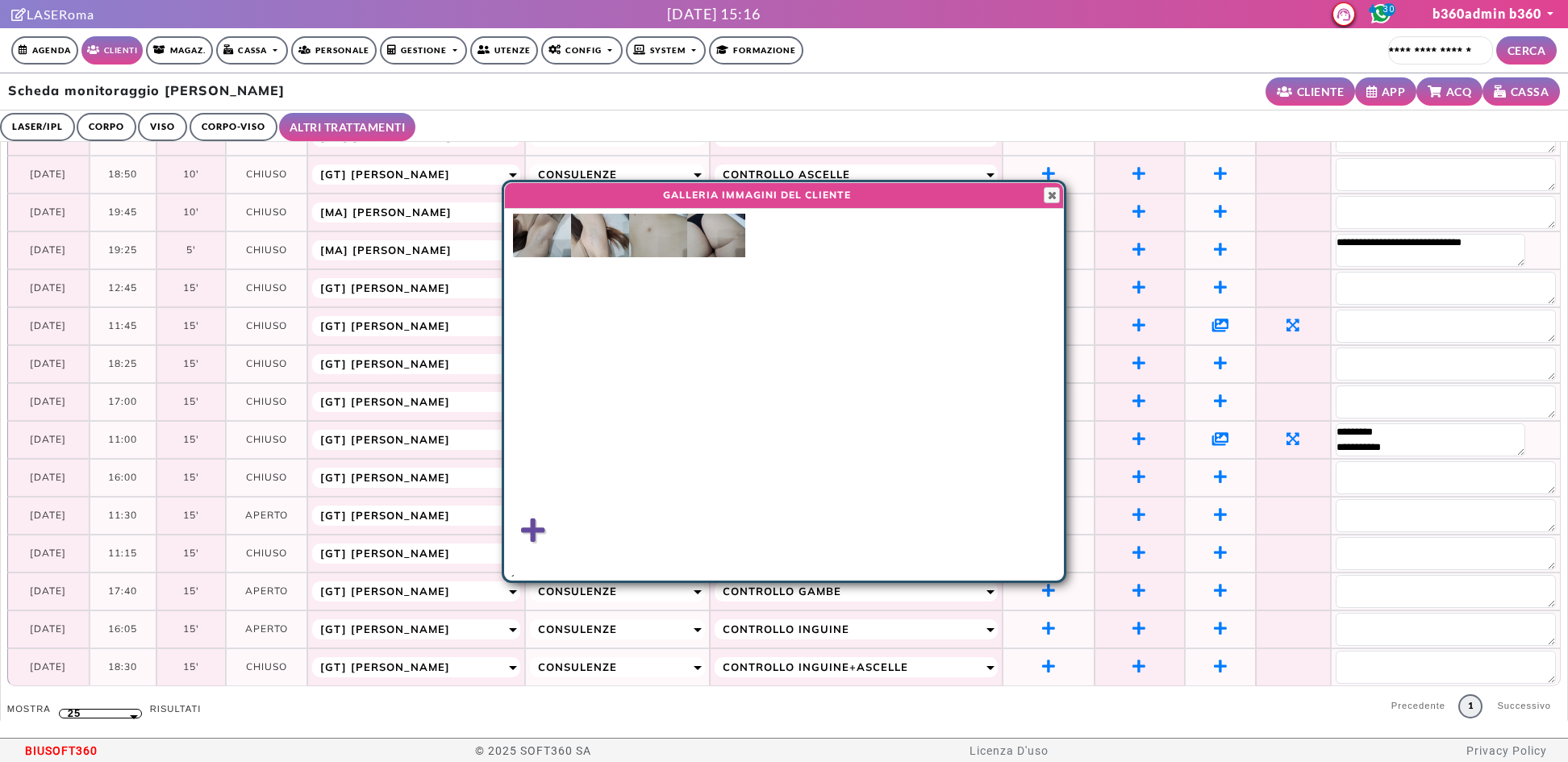
click at [504, 235] on div at bounding box center [505, 382] width 2 height 398
click at [533, 227] on img at bounding box center [542, 235] width 58 height 44
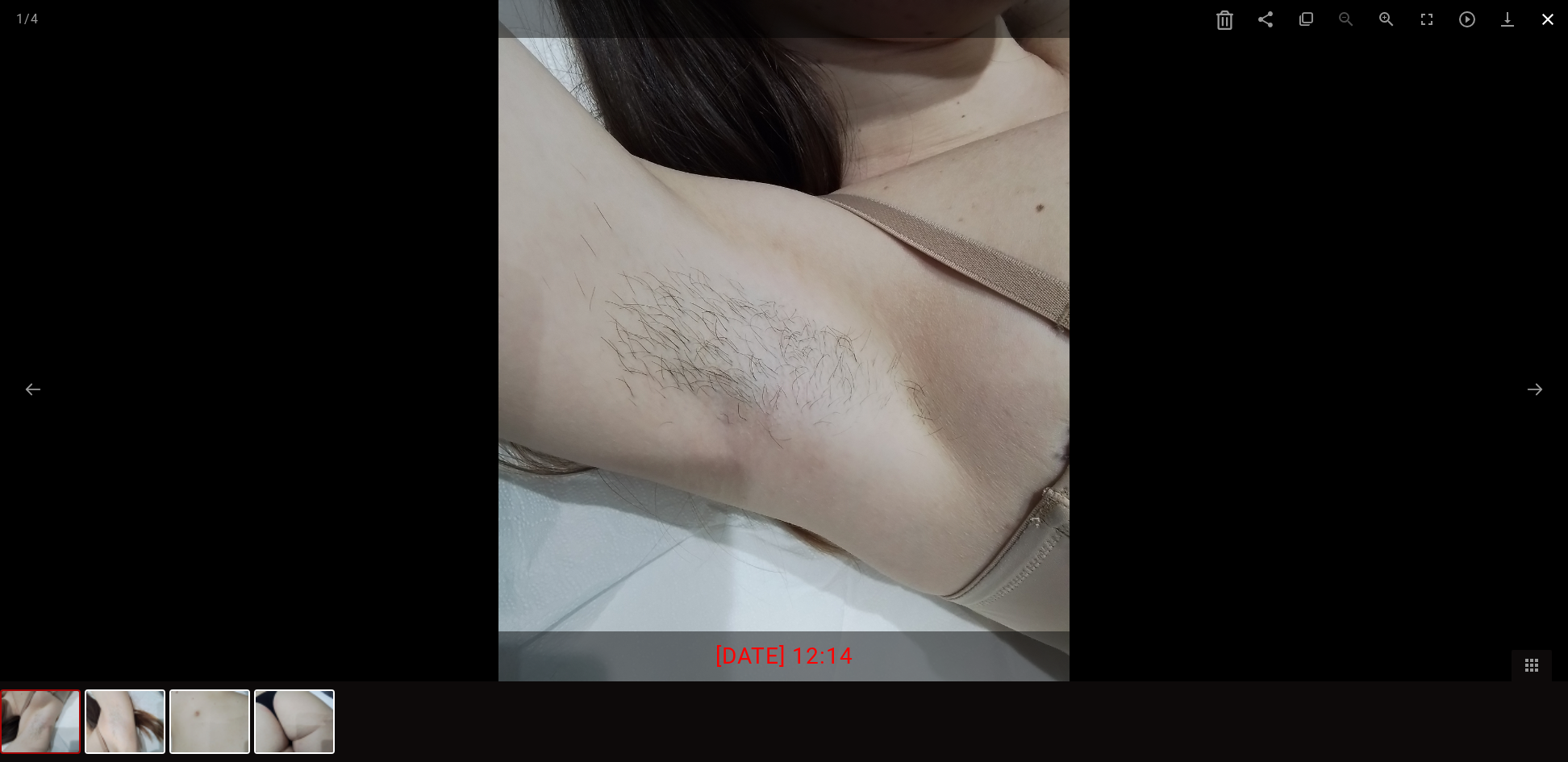
click at [1545, 21] on span at bounding box center [1547, 19] width 40 height 38
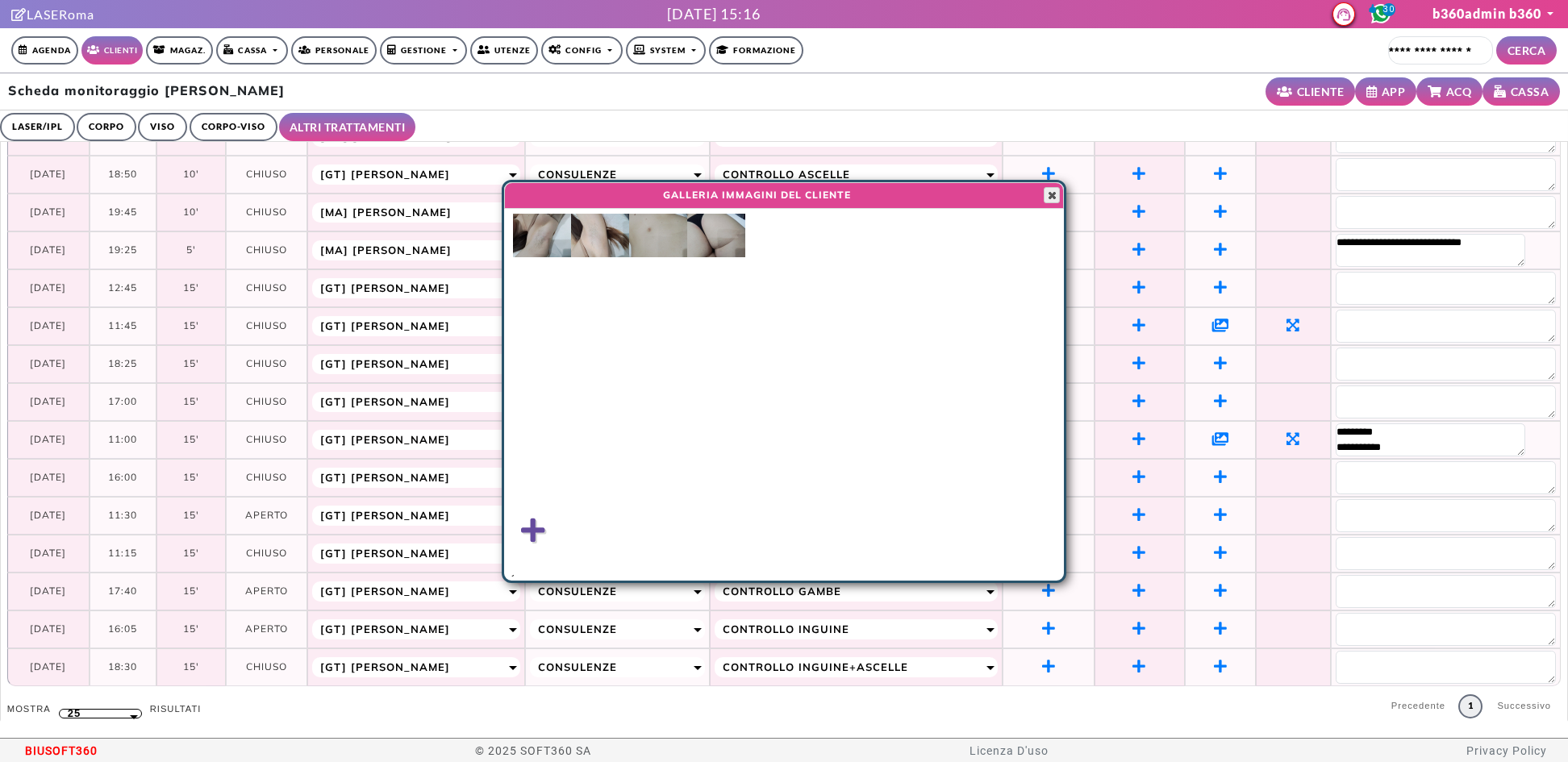
click at [1057, 188] on span "button" at bounding box center [1052, 195] width 13 height 13
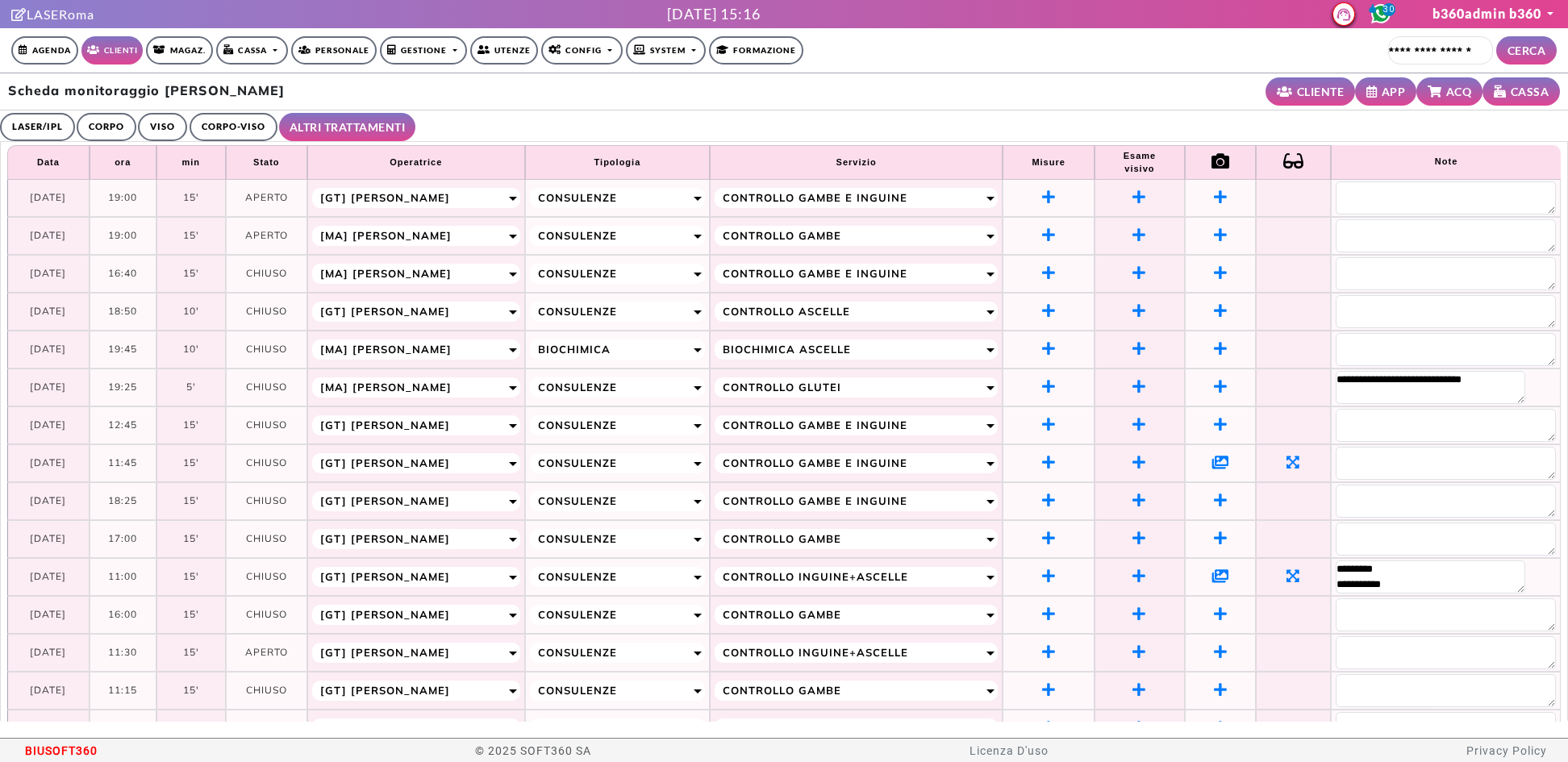
click at [214, 134] on link "CORPO-VISO" at bounding box center [233, 127] width 88 height 28
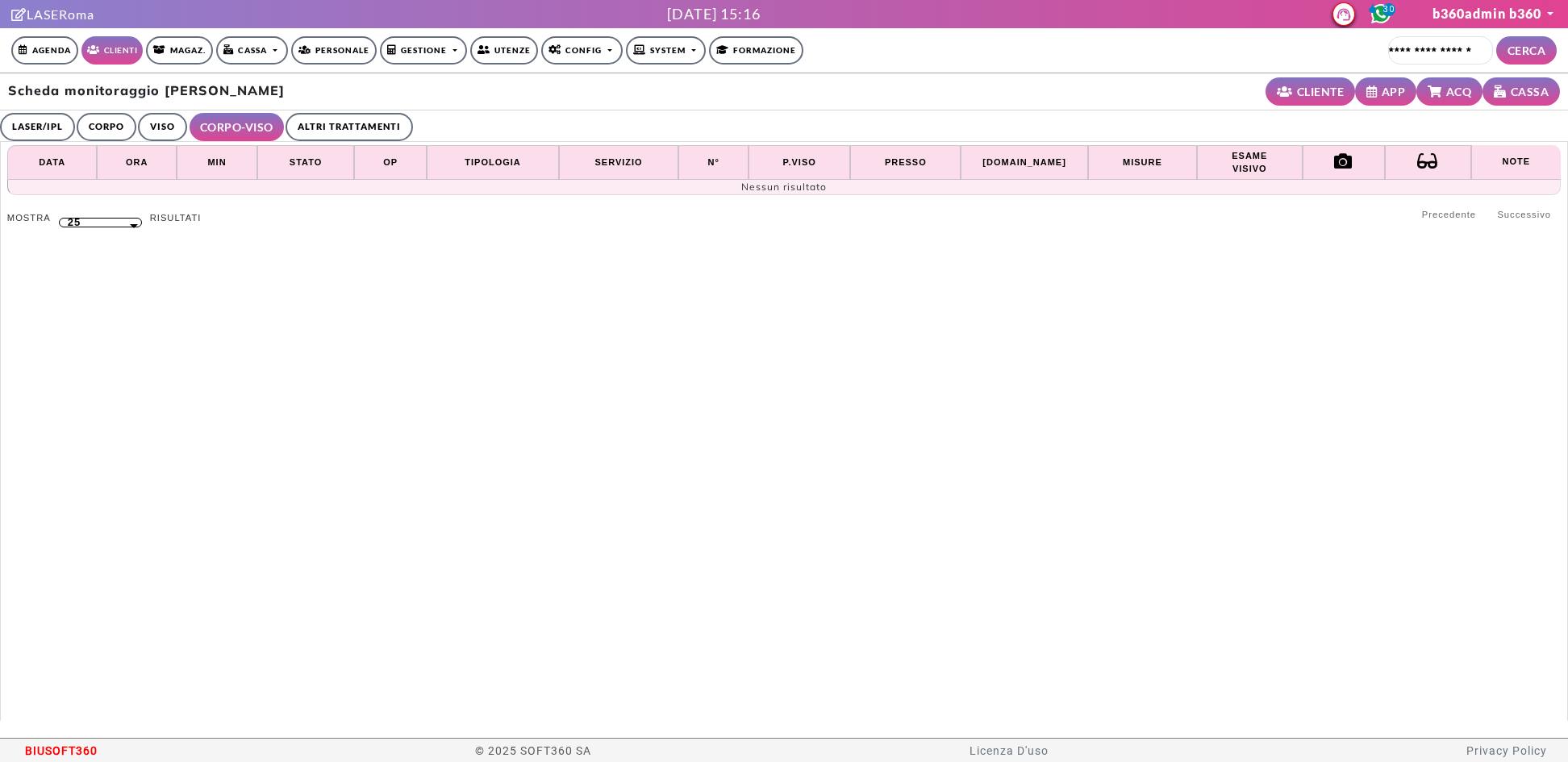
click at [29, 116] on link "LASER/IPL" at bounding box center [37, 127] width 75 height 28
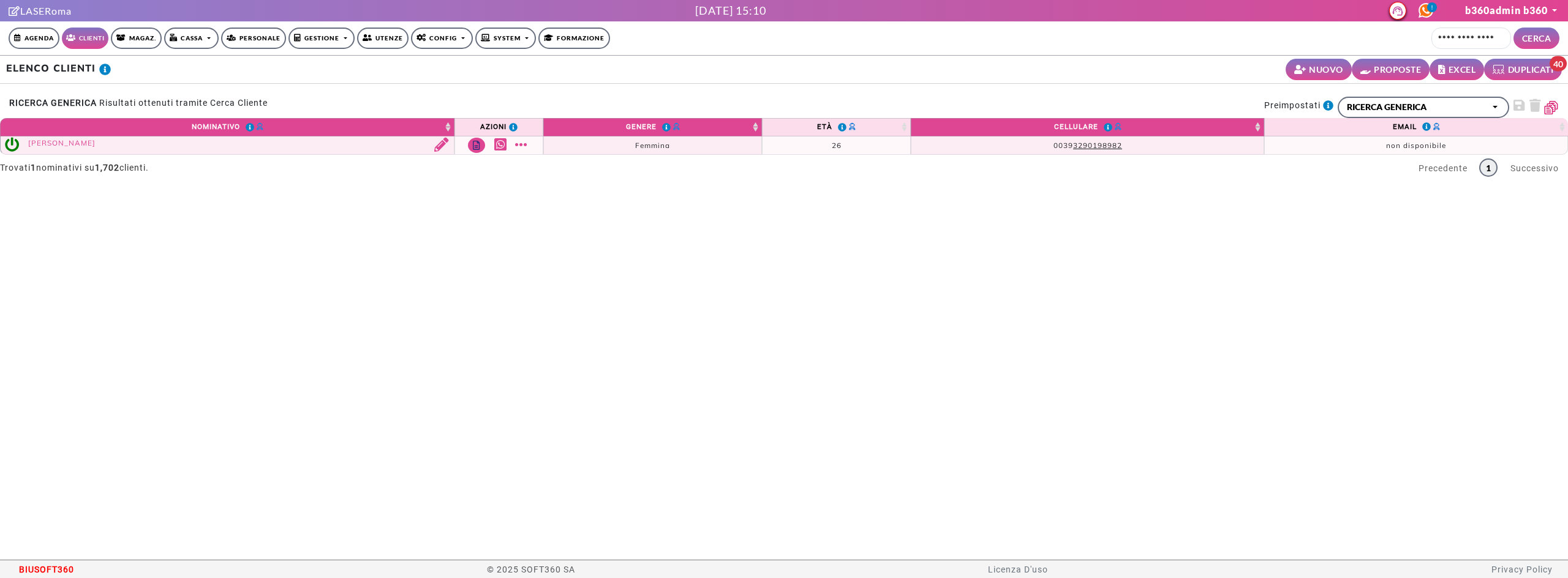
click at [72, 144] on link "Diana FOSCHINI" at bounding box center [62, 143] width 67 height 9
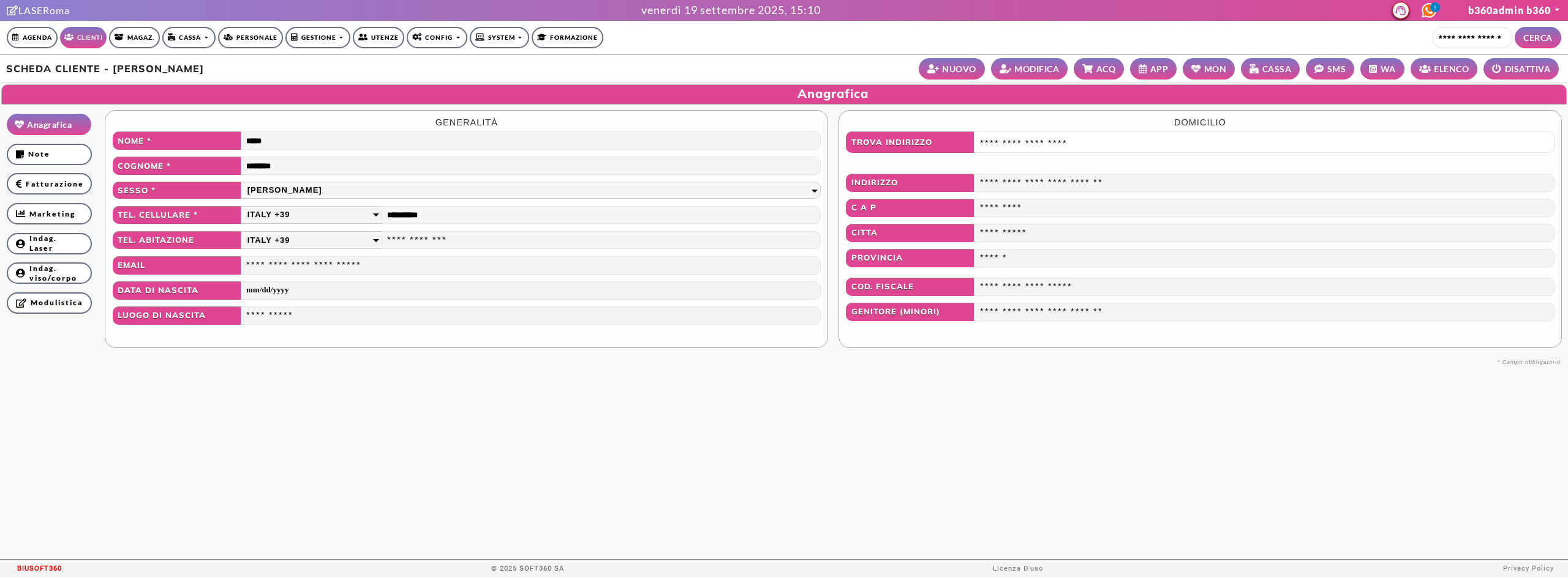
scroll to position [1, 0]
click at [1151, 69] on small "APP" at bounding box center [1159, 69] width 18 height 13
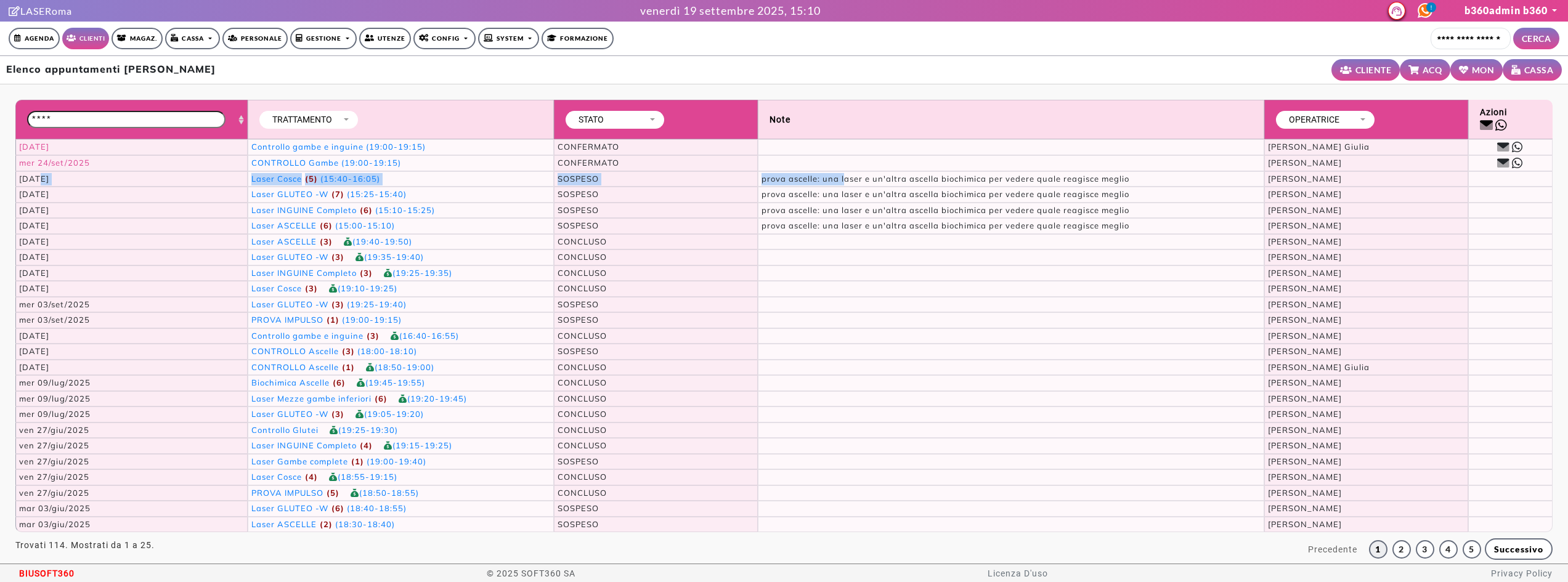
drag, startPoint x: 38, startPoint y: 180, endPoint x: 840, endPoint y: 176, distance: 802.0
click at [840, 176] on tr "[DATE] Laser Cosce (5) (15:40-16:05) SOSPESO prova ascelle: una laser e un'altr…" at bounding box center [784, 179] width 1537 height 16
click at [839, 176] on span "prova ascelle: una laser e un'altra ascella biochimica per vedere quale reagisc…" at bounding box center [945, 178] width 368 height 10
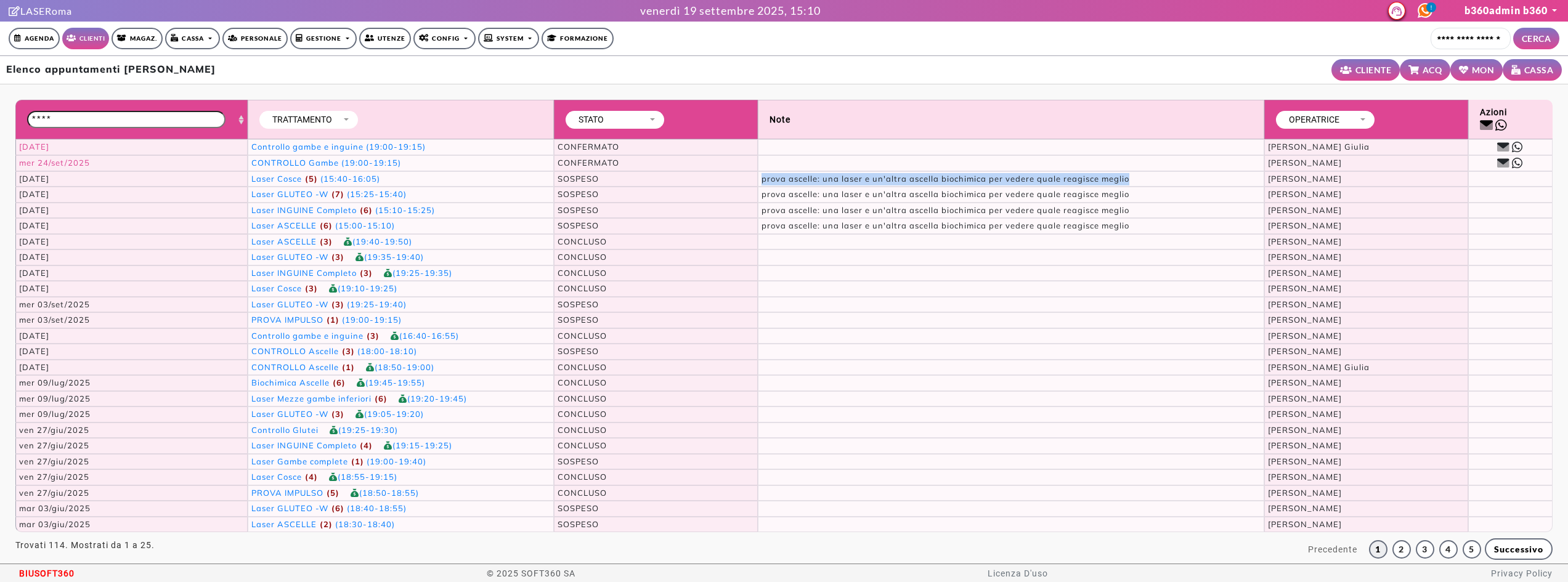
click at [839, 176] on span "prova ascelle: una laser e un'altra ascella biochimica per vedere quale reagisc…" at bounding box center [945, 178] width 368 height 10
click at [777, 176] on span "prova ascelle: una laser e un'altra ascella biochimica per vedere quale reagisc…" at bounding box center [945, 178] width 368 height 10
drag, startPoint x: 760, startPoint y: 180, endPoint x: 1187, endPoint y: 177, distance: 427.0
click at [1187, 177] on td "prova ascelle: una laser e un'altra ascella biochimica per vedere quale reagisc…" at bounding box center [1011, 179] width 507 height 16
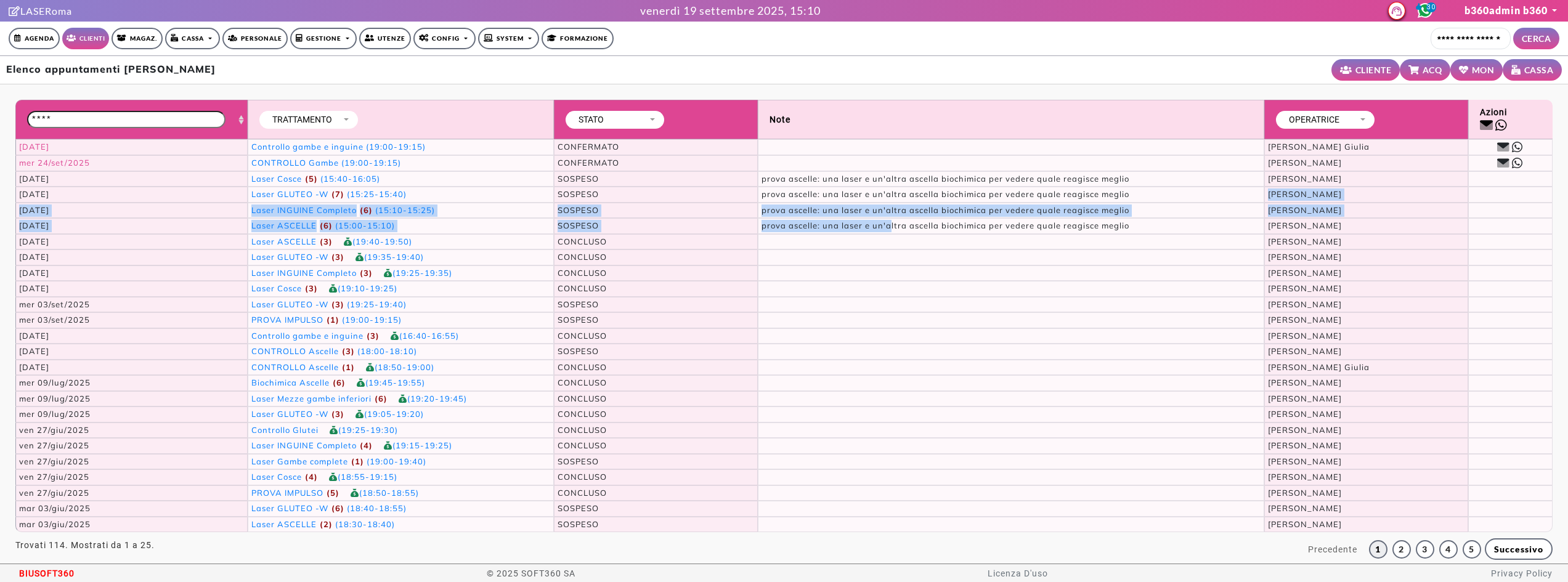
drag, startPoint x: 1178, startPoint y: 189, endPoint x: 890, endPoint y: 222, distance: 289.9
click at [890, 222] on tbody "[DATE] Controllo gambe e inguine (19:00-19:15) CONFERMATO [PERSON_NAME] [PERSON…" at bounding box center [784, 336] width 1537 height 393
click at [890, 222] on span "prova ascelle: una laser e un'altra ascella biochimica per vedere quale reagisc…" at bounding box center [945, 226] width 368 height 10
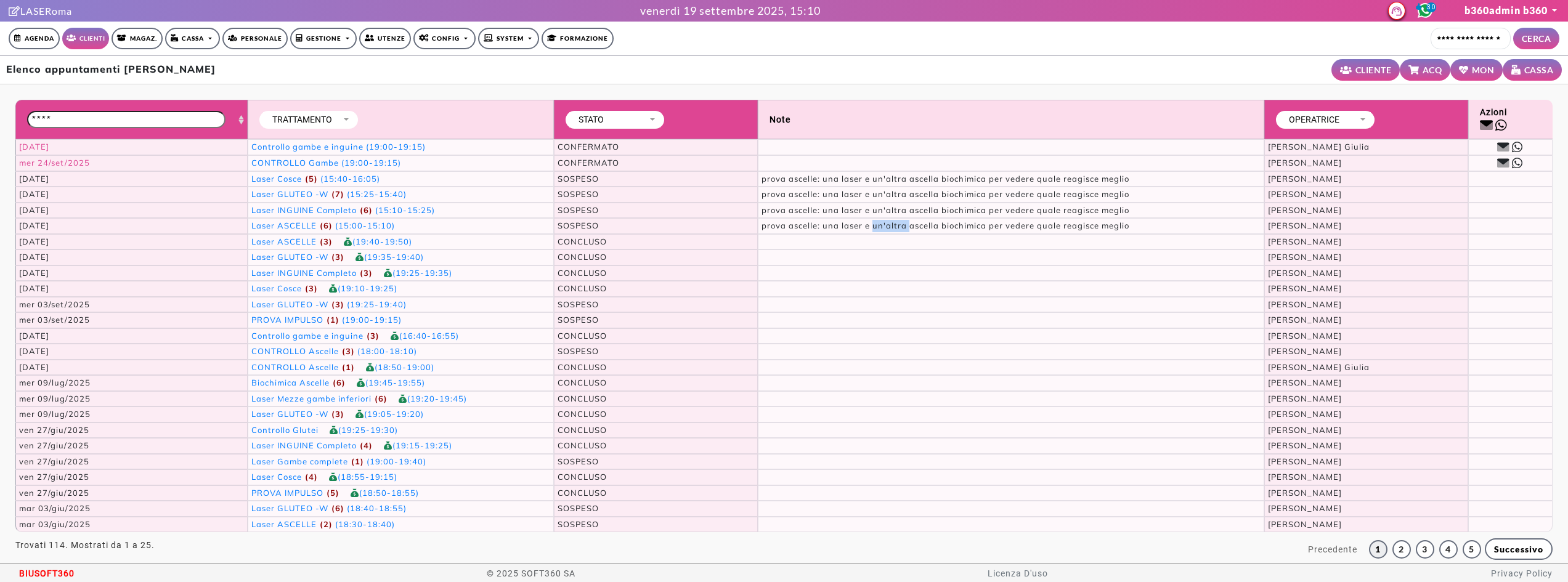
click at [890, 222] on span "prova ascelle: una laser e un'altra ascella biochimica per vedere quale reagisc…" at bounding box center [945, 226] width 368 height 10
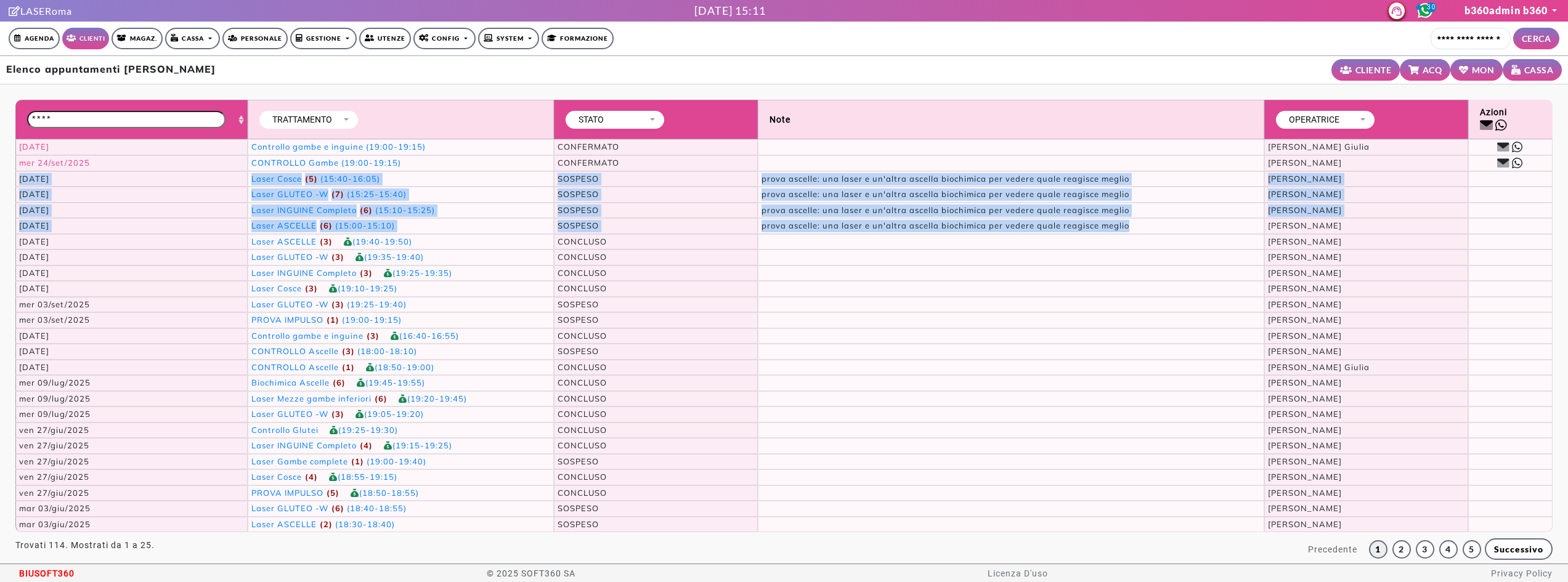
drag, startPoint x: 890, startPoint y: 222, endPoint x: 96, endPoint y: 185, distance: 794.9
click at [96, 185] on tbody "[DATE] Controllo gambe e inguine (19:00-19:15) CONFERMATO [PERSON_NAME] [PERSON…" at bounding box center [784, 336] width 1537 height 393
click at [96, 185] on td "[DATE]" at bounding box center [131, 179] width 232 height 16
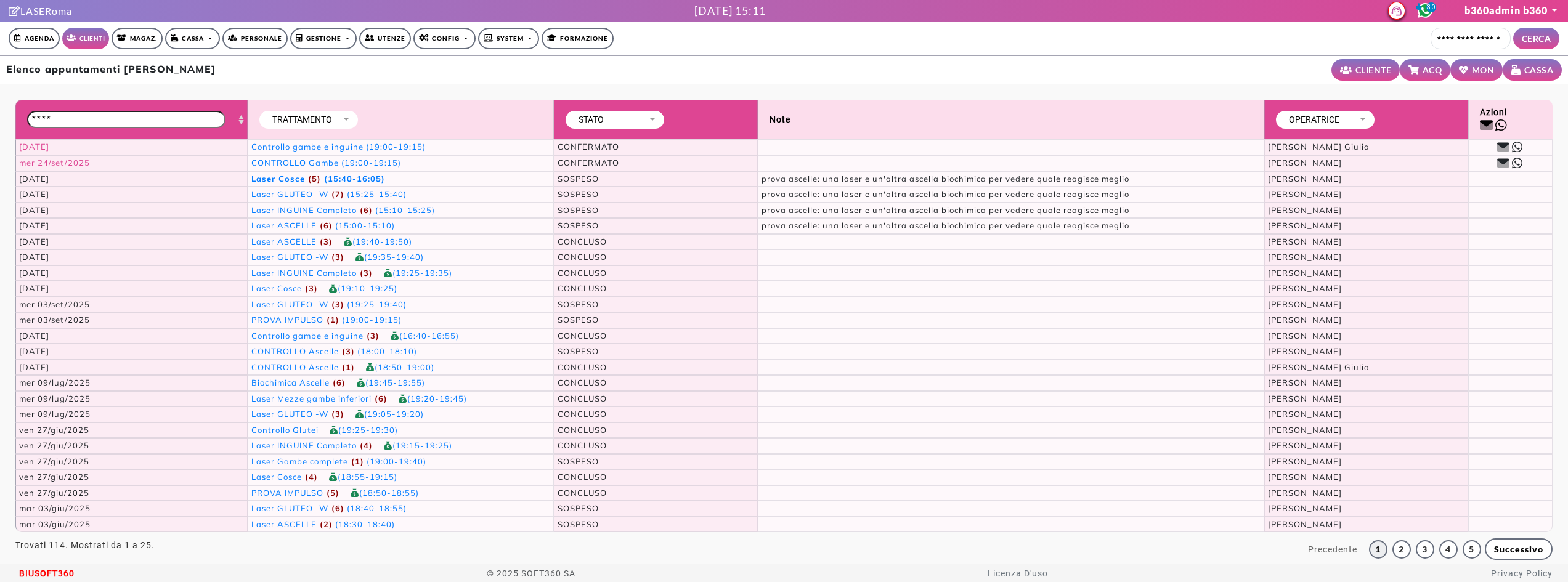
click at [318, 177] on span "(5)" at bounding box center [312, 178] width 16 height 10
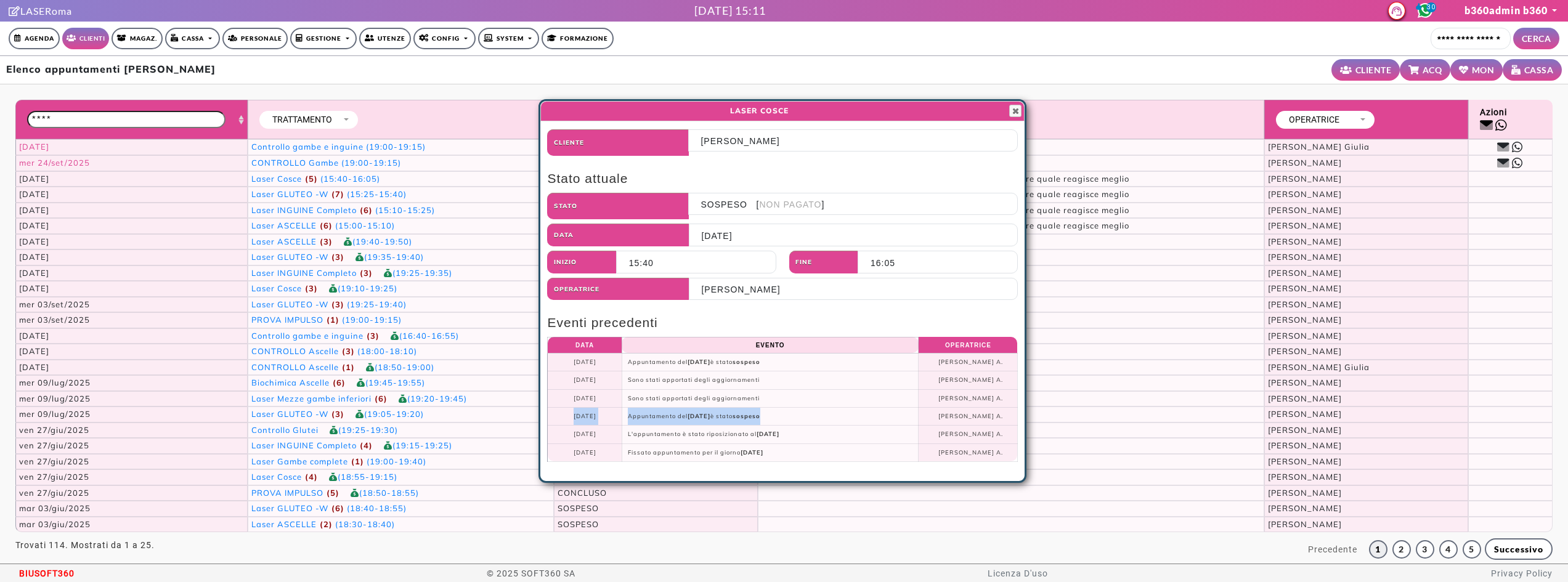
drag, startPoint x: 554, startPoint y: 416, endPoint x: 841, endPoint y: 417, distance: 287.0
click at [841, 417] on tr "[DATE] Appuntamento del [DATE] è stato sospeso [PERSON_NAME] A." at bounding box center [783, 416] width 470 height 18
click at [841, 417] on td "Appuntamento del [DATE] è stato sospeso" at bounding box center [770, 416] width 297 height 18
drag, startPoint x: 838, startPoint y: 434, endPoint x: 625, endPoint y: 429, distance: 213.1
click at [625, 429] on td "L'appuntamento è stato riposizionato al [DATE]" at bounding box center [770, 434] width 297 height 18
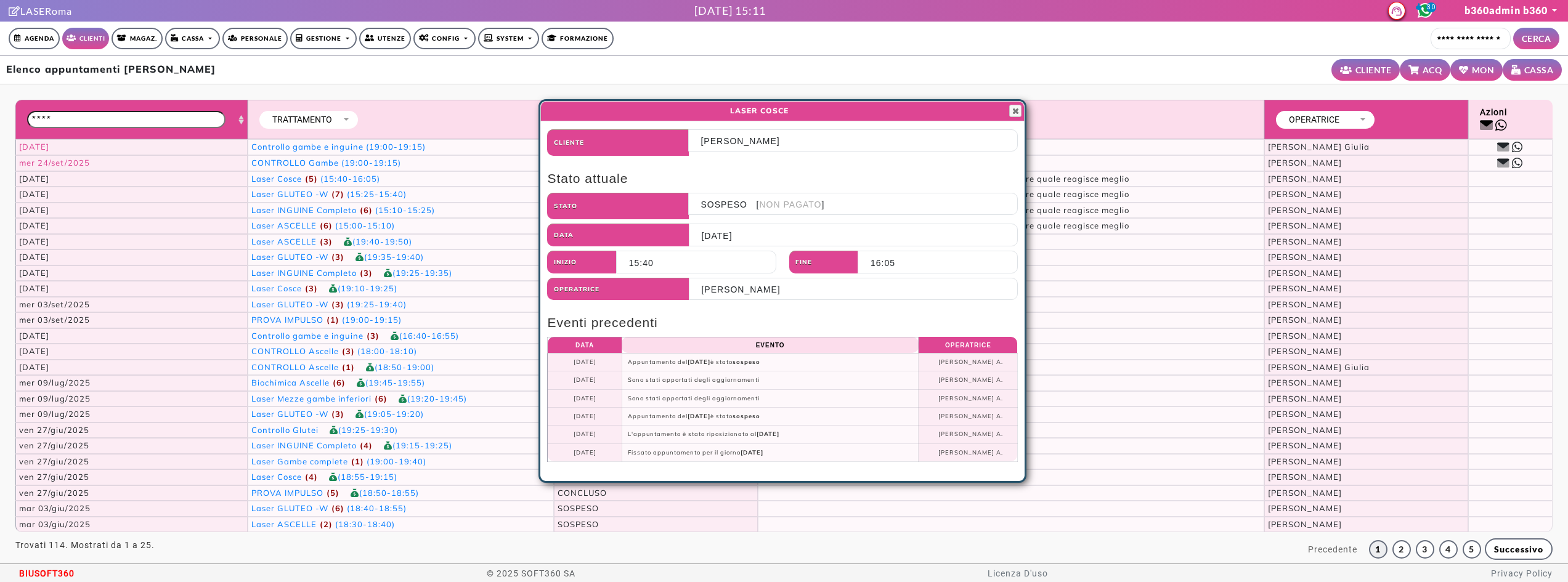
click at [624, 455] on td "Fissato appuntamento per il giorno [DATE]" at bounding box center [770, 453] width 297 height 18
drag, startPoint x: 624, startPoint y: 449, endPoint x: 794, endPoint y: 451, distance: 170.0
click at [794, 451] on td "Fissato appuntamento per il giorno [DATE]" at bounding box center [770, 453] width 297 height 18
drag, startPoint x: 618, startPoint y: 363, endPoint x: 830, endPoint y: 363, distance: 212.0
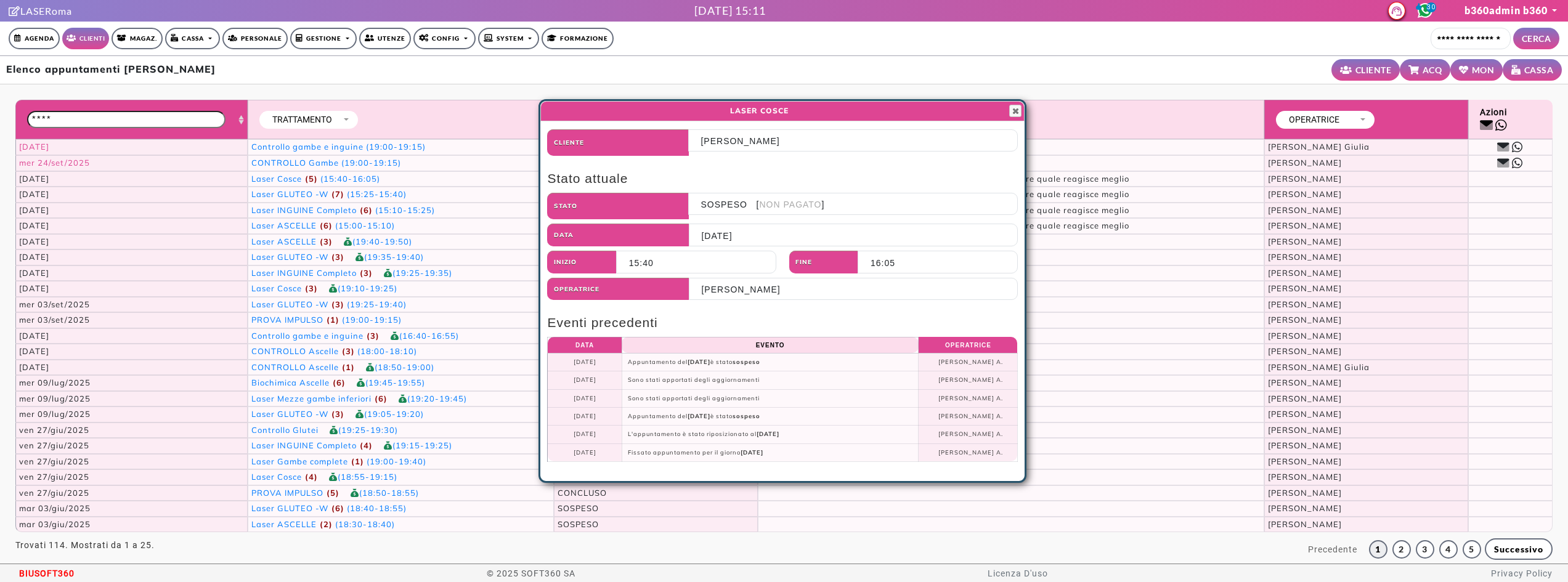
click at [830, 363] on tr "[DATE] Appuntamento del [DATE] è stato sospeso [PERSON_NAME] A." at bounding box center [783, 362] width 470 height 18
click at [830, 363] on td "Appuntamento del [DATE] è stato sospeso" at bounding box center [770, 362] width 297 height 18
click at [1014, 109] on span "button" at bounding box center [1016, 111] width 10 height 10
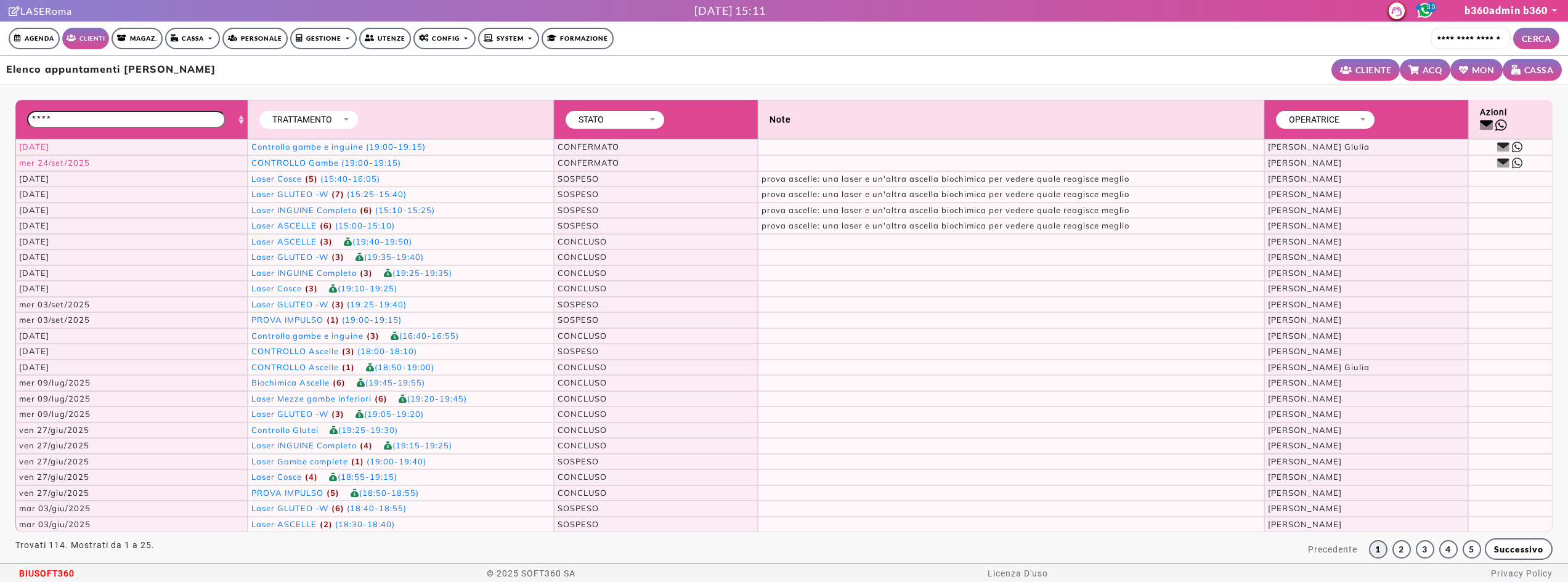
drag, startPoint x: 637, startPoint y: 225, endPoint x: 609, endPoint y: 230, distance: 28.4
click at [615, 229] on td "SOSPESO" at bounding box center [655, 226] width 204 height 16
click at [578, 227] on span "SOSPESO" at bounding box center [578, 226] width 41 height 10
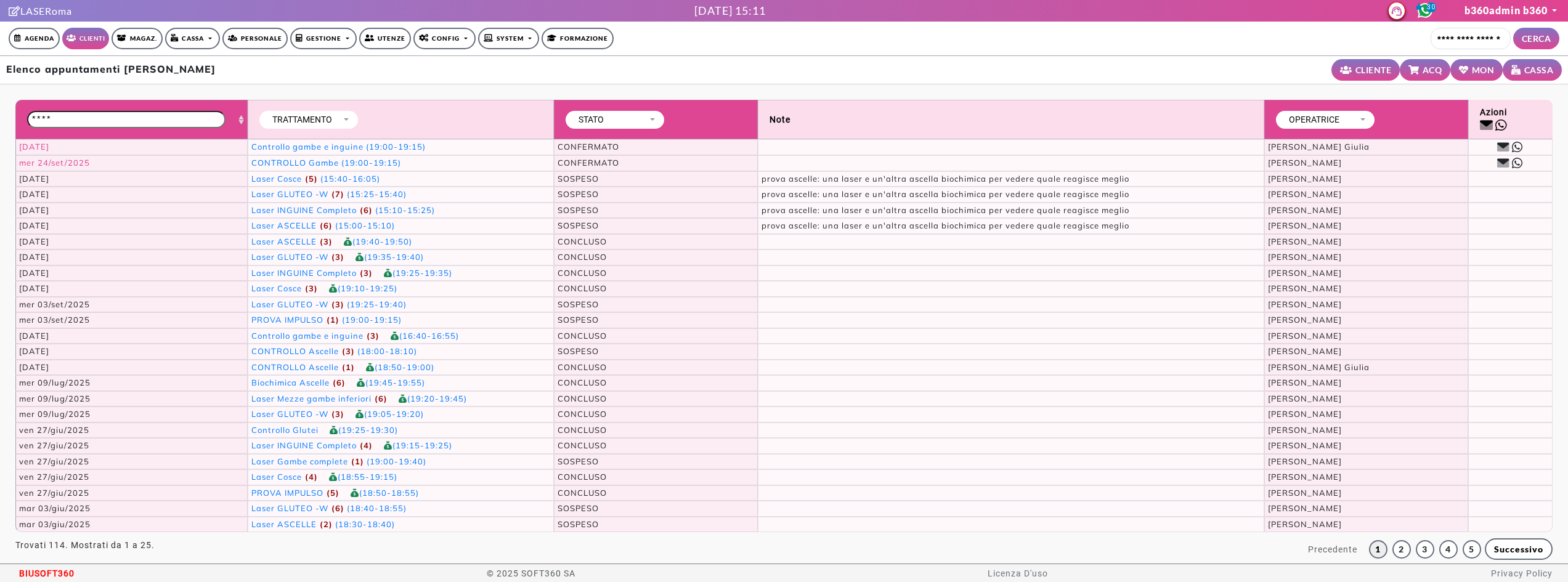
click at [576, 177] on span "SOSPESO" at bounding box center [578, 178] width 41 height 10
click at [295, 197] on span "Laser GLUTEO -W" at bounding box center [291, 194] width 80 height 10
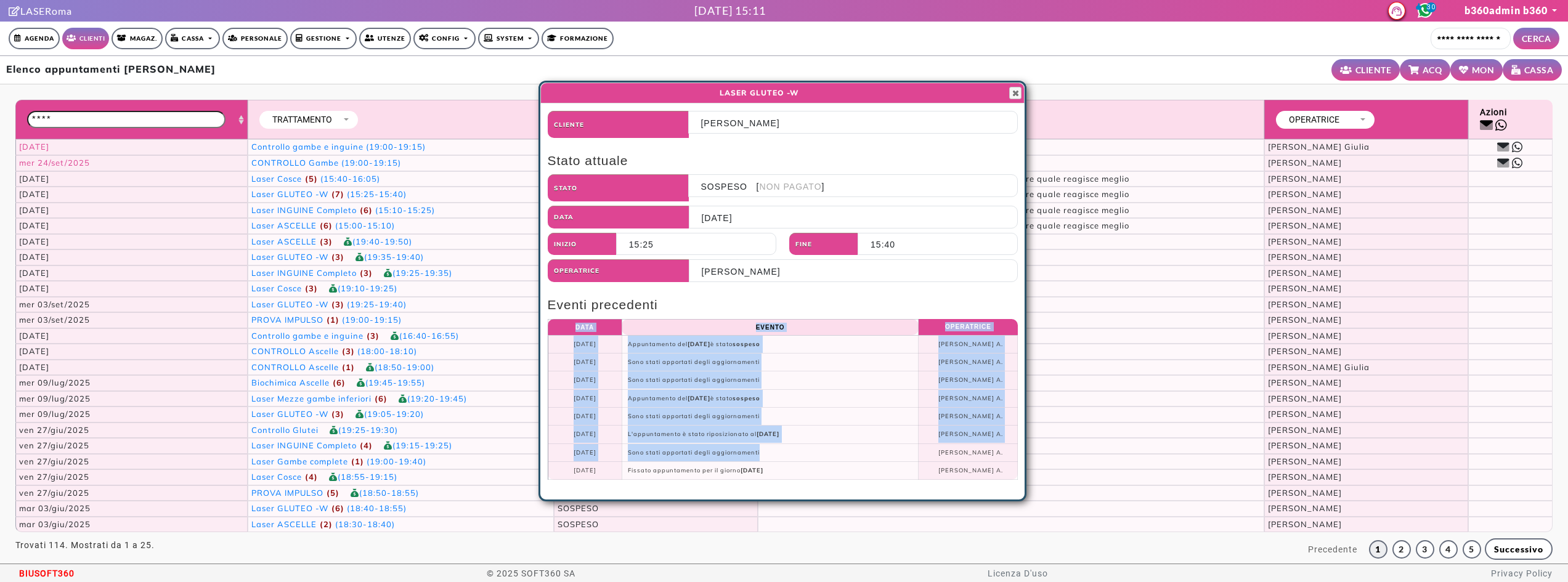
drag, startPoint x: 811, startPoint y: 458, endPoint x: 718, endPoint y: 309, distance: 175.6
click at [718, 309] on fieldset "Eventi precedenti Data Evento Operatrice [DATE] Appuntamento del [DATE] è stato…" at bounding box center [783, 390] width 471 height 189
click at [797, 329] on th "Evento" at bounding box center [770, 327] width 297 height 16
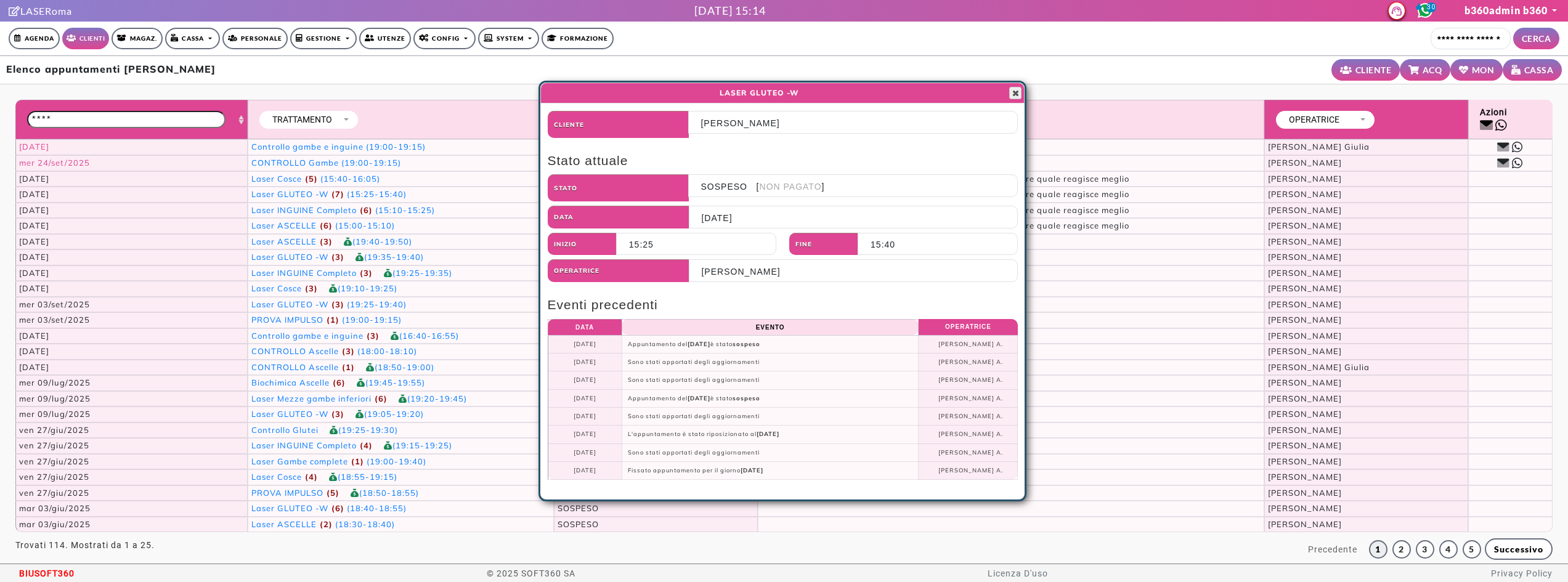
click at [1019, 92] on span "button" at bounding box center [1016, 93] width 10 height 10
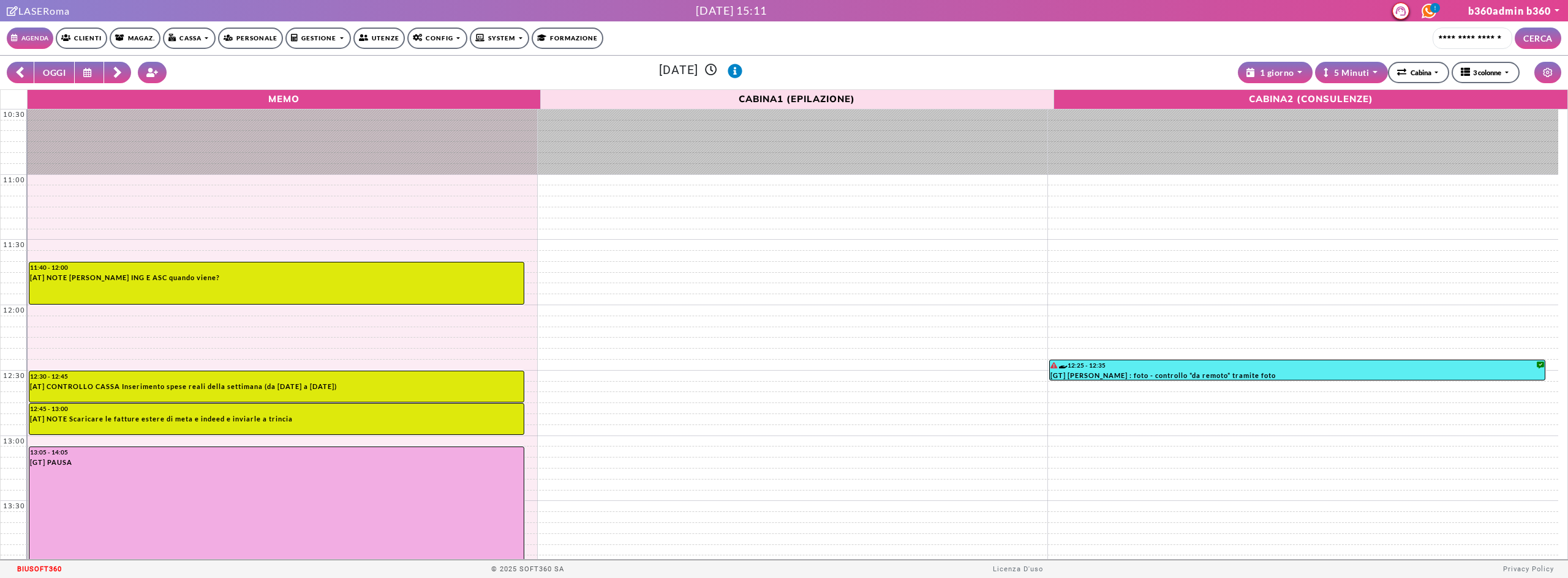
select select "*********"
click at [52, 69] on button "OGGI" at bounding box center [54, 72] width 41 height 21
type input "**********"
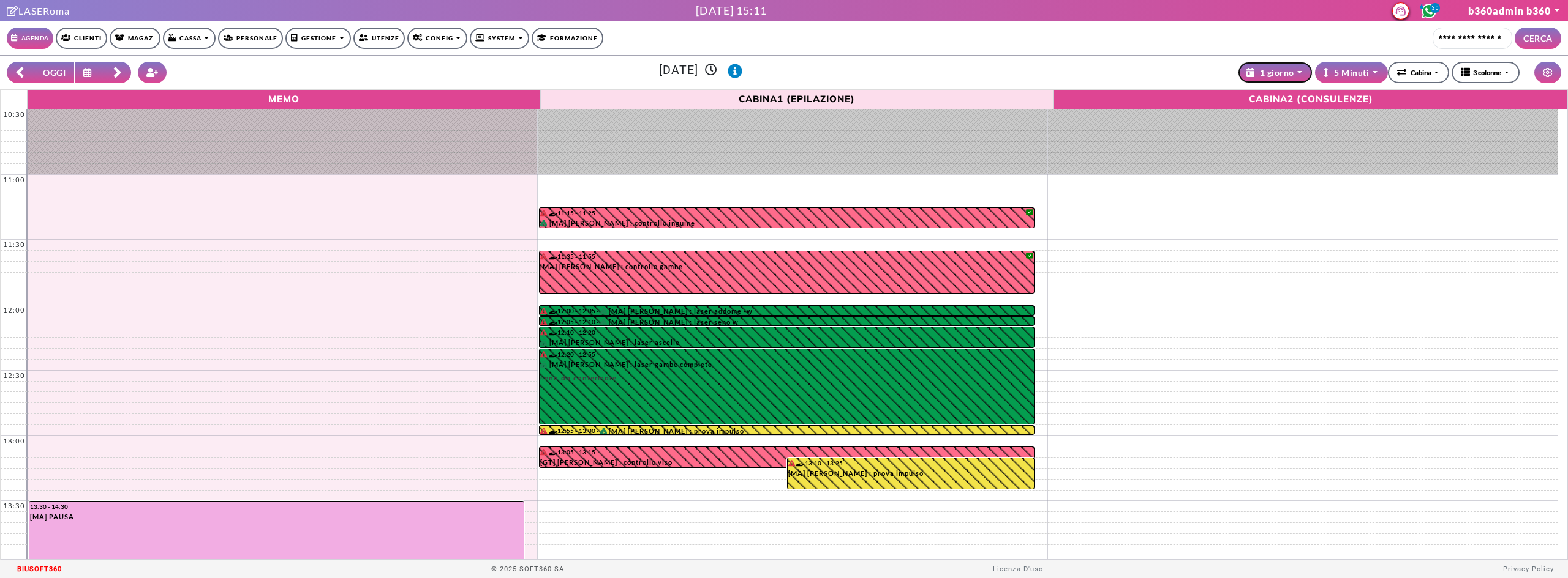
click at [1276, 69] on div "1 giorno" at bounding box center [1270, 72] width 47 height 13
click at [1278, 120] on link "3 giorni" at bounding box center [1268, 126] width 83 height 16
select select "**********"
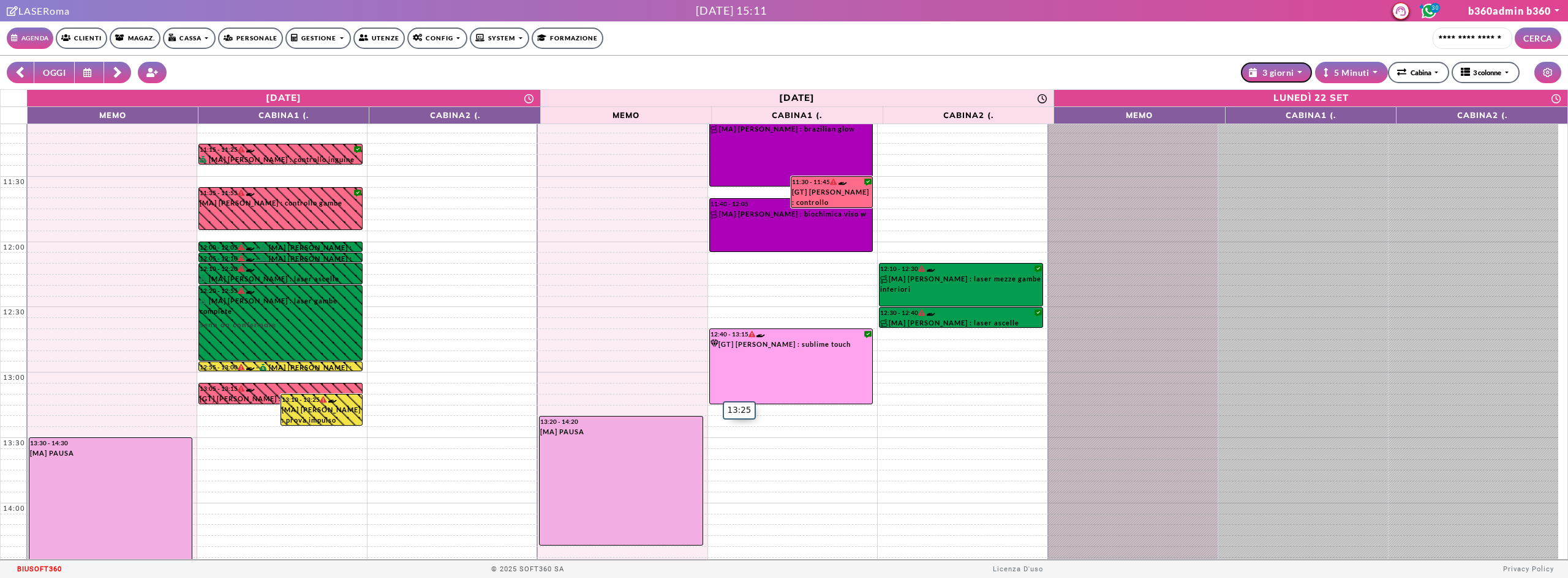
scroll to position [306, 0]
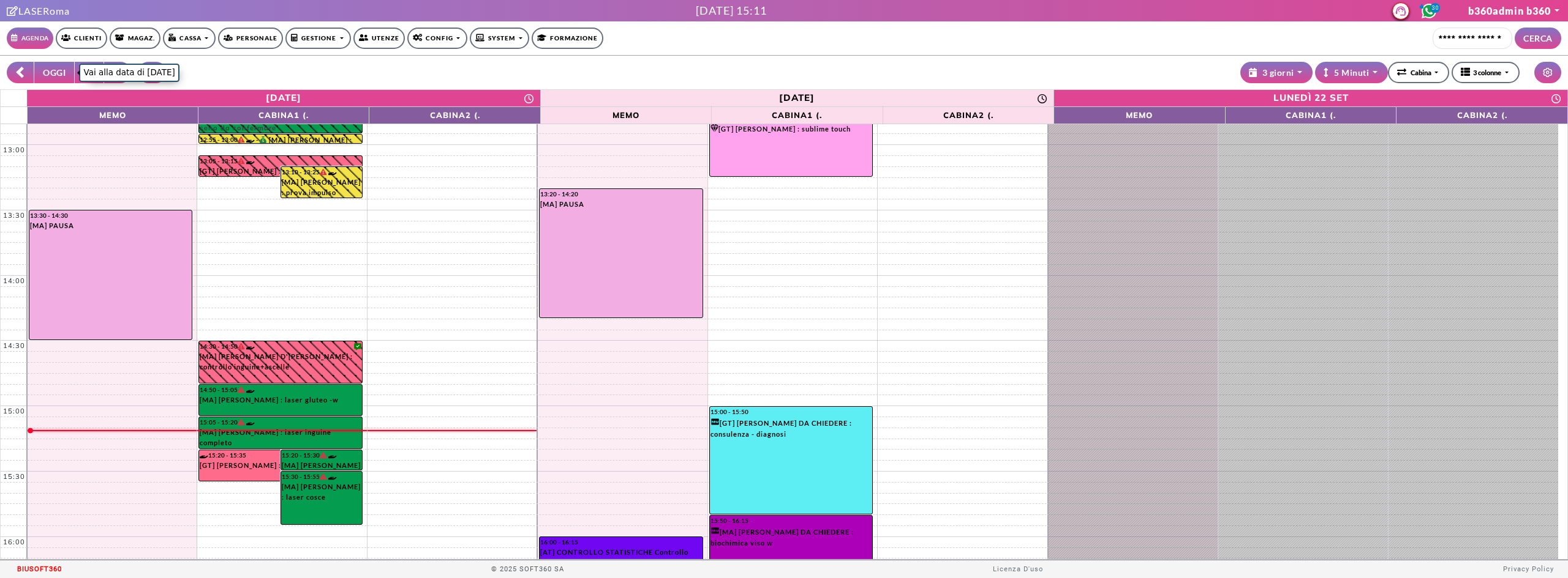
click at [41, 69] on button "OGGI" at bounding box center [54, 72] width 41 height 21
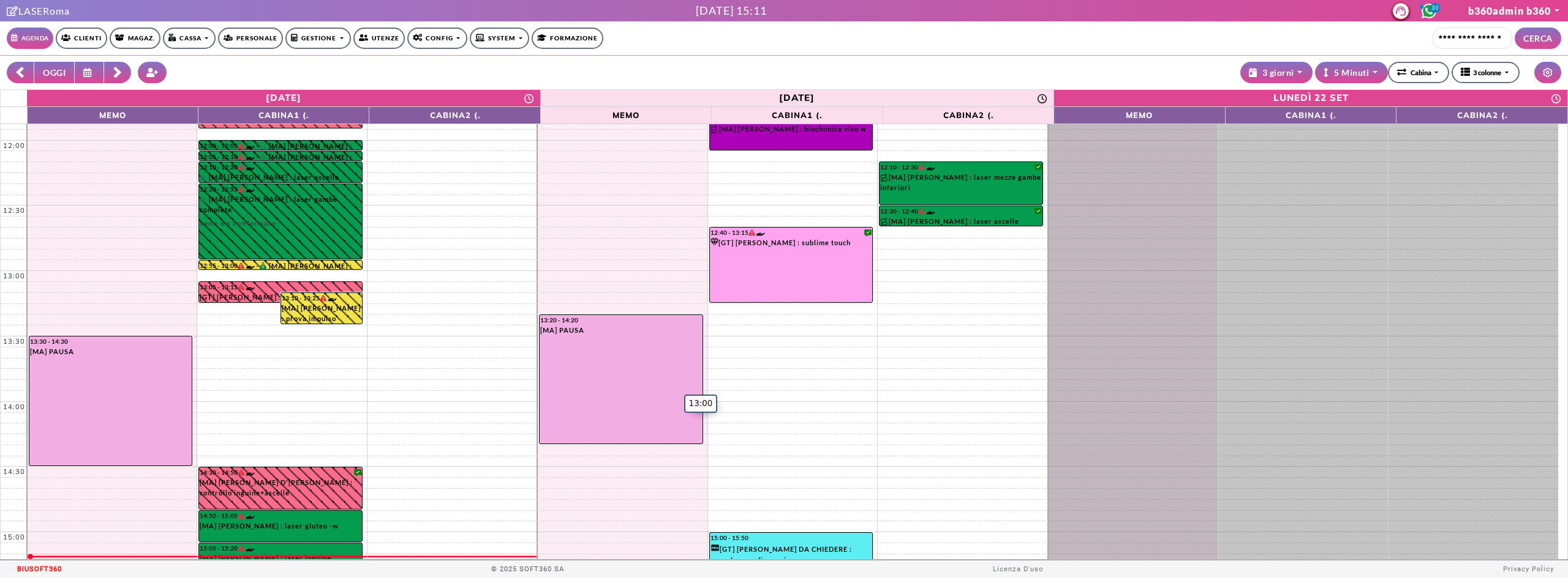
scroll to position [0, 0]
